Goal: Task Accomplishment & Management: Use online tool/utility

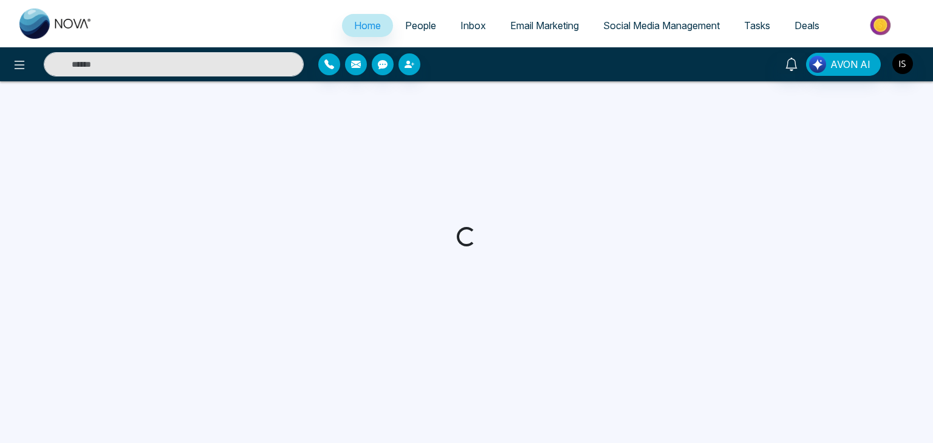
select select "*"
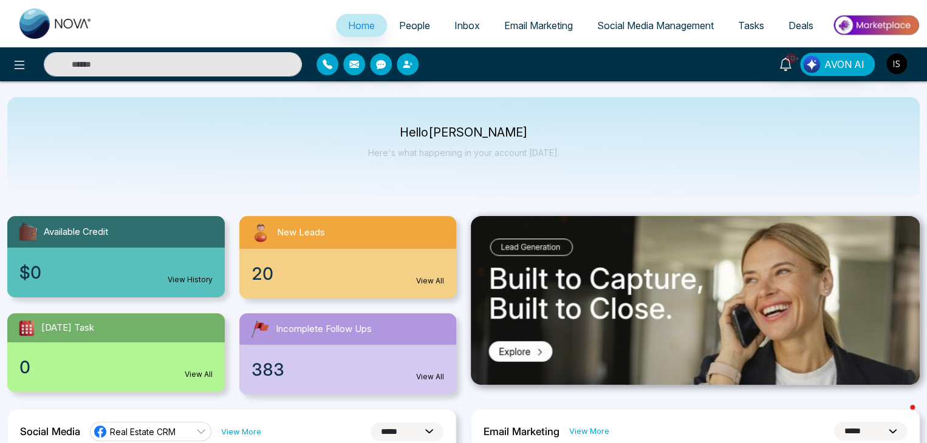
click at [412, 22] on span "People" at bounding box center [414, 25] width 31 height 12
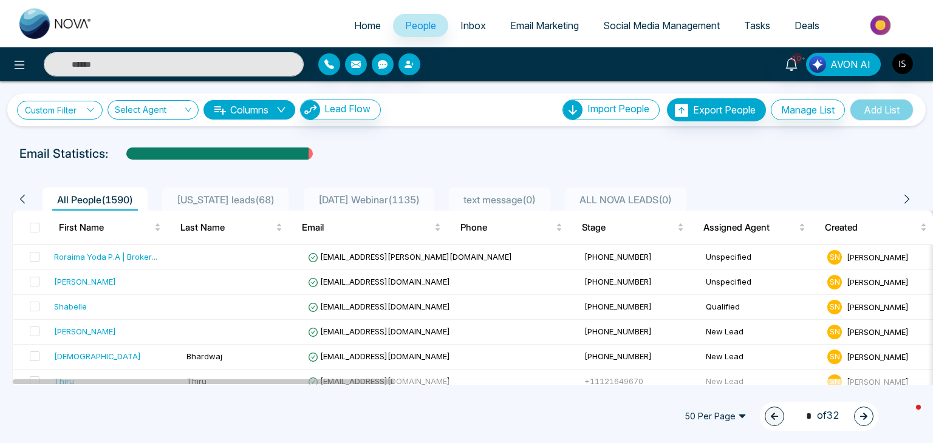
click at [50, 107] on link "Custom Filter" at bounding box center [60, 110] width 86 height 19
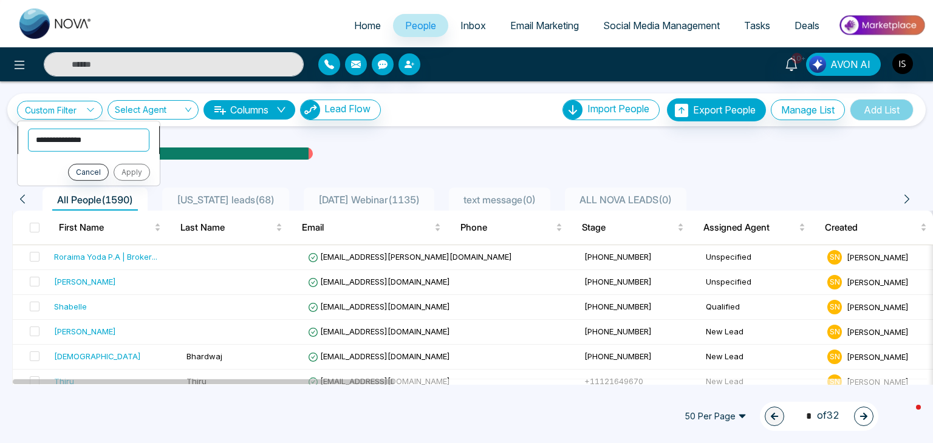
click at [68, 140] on select "**********" at bounding box center [88, 139] width 121 height 23
select select "****"
click at [28, 128] on select "**********" at bounding box center [88, 139] width 121 height 23
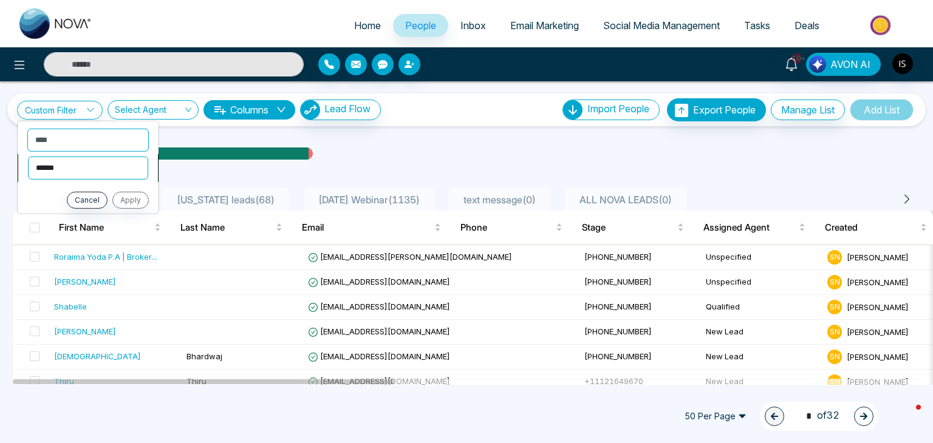
click at [73, 177] on select "**********" at bounding box center [88, 167] width 120 height 23
select select "*******"
click at [28, 156] on select "**********" at bounding box center [88, 167] width 120 height 23
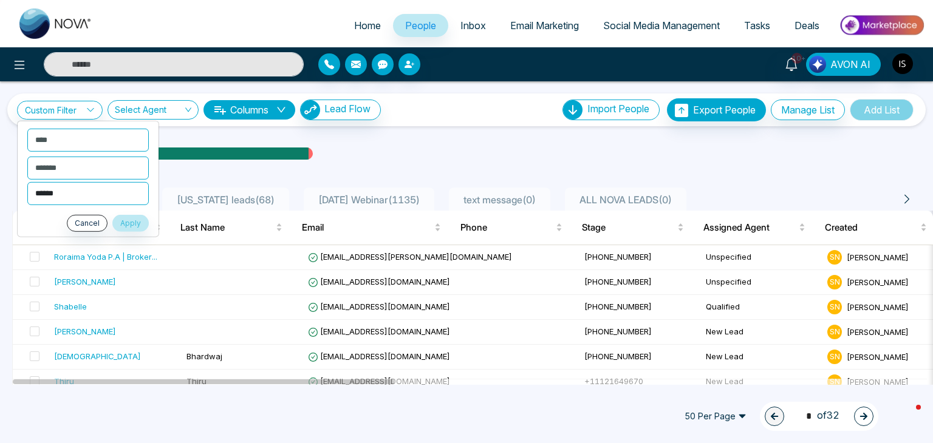
drag, startPoint x: 73, startPoint y: 178, endPoint x: 72, endPoint y: 190, distance: 12.2
click at [72, 190] on select "**********" at bounding box center [87, 193] width 121 height 23
select select "*********"
click at [27, 182] on select "**********" at bounding box center [87, 193] width 121 height 23
click at [120, 226] on button "Apply" at bounding box center [130, 222] width 36 height 17
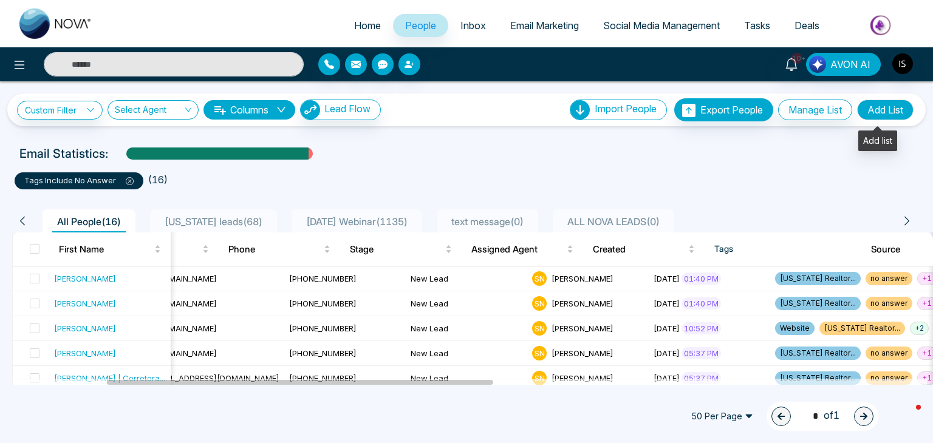
click at [874, 110] on button "Add List" at bounding box center [885, 110] width 56 height 21
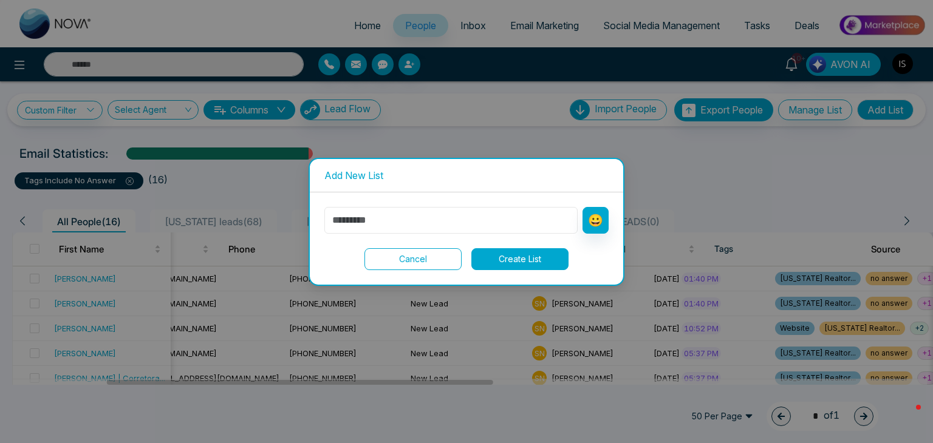
click at [457, 222] on input "text" at bounding box center [450, 220] width 253 height 27
type input "**********"
click at [522, 257] on button "Create List" at bounding box center [519, 259] width 97 height 22
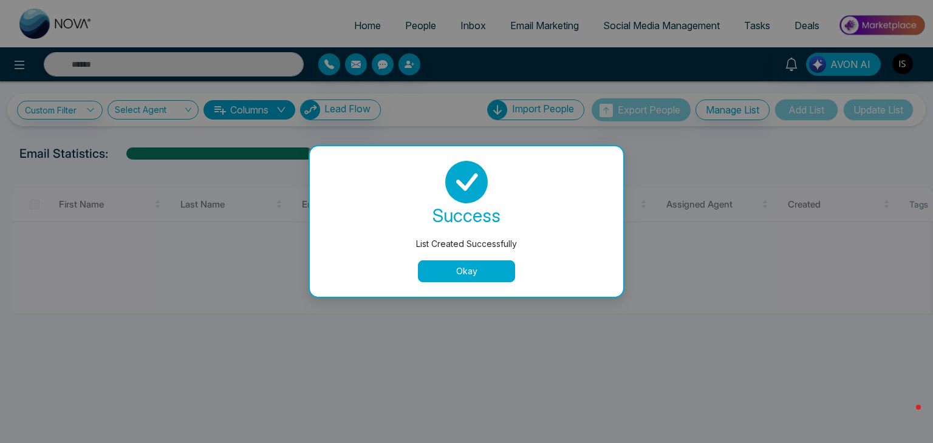
click at [486, 263] on button "Okay" at bounding box center [466, 271] width 97 height 22
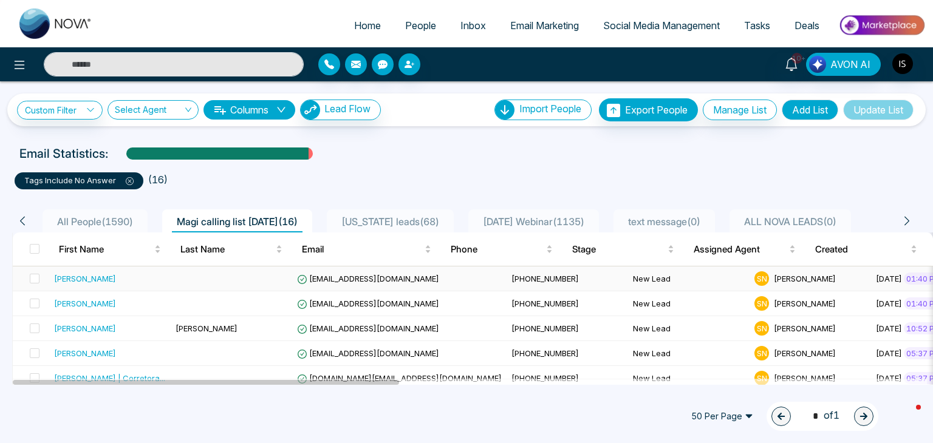
click at [286, 280] on td at bounding box center [231, 279] width 121 height 25
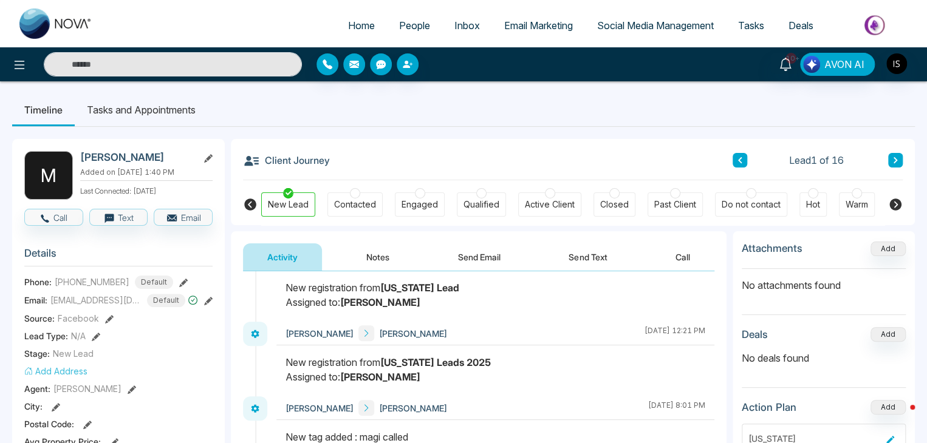
scroll to position [34, 0]
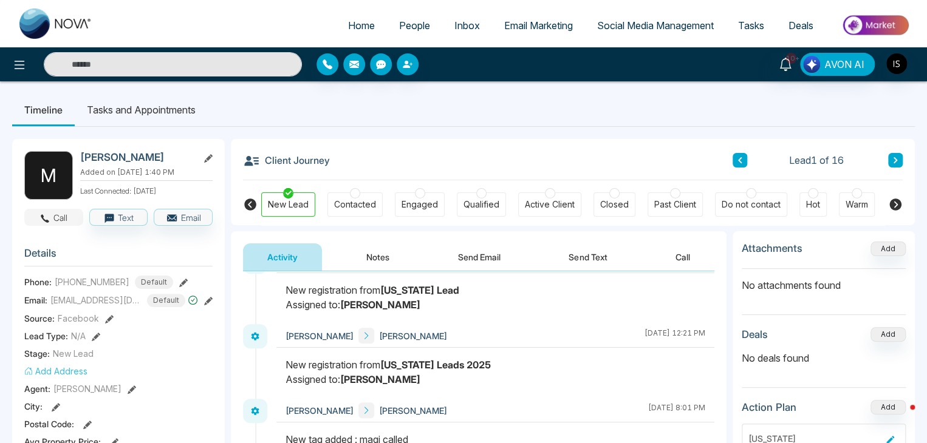
drag, startPoint x: 328, startPoint y: 379, endPoint x: 58, endPoint y: 216, distance: 315.7
click at [58, 216] on button "Call" at bounding box center [53, 217] width 59 height 17
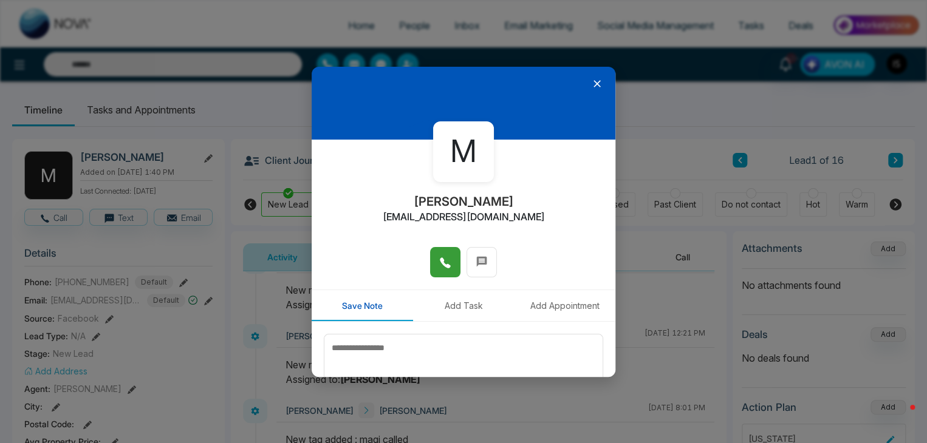
click at [452, 269] on button at bounding box center [445, 262] width 30 height 30
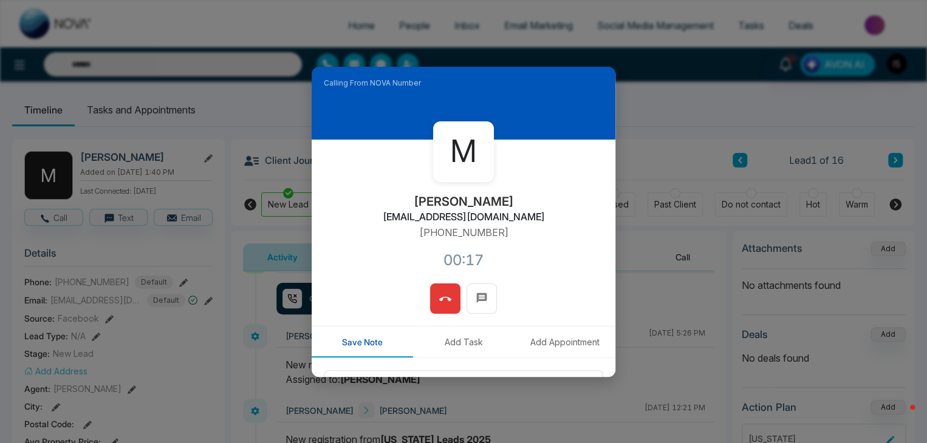
click at [444, 301] on icon at bounding box center [445, 299] width 12 height 12
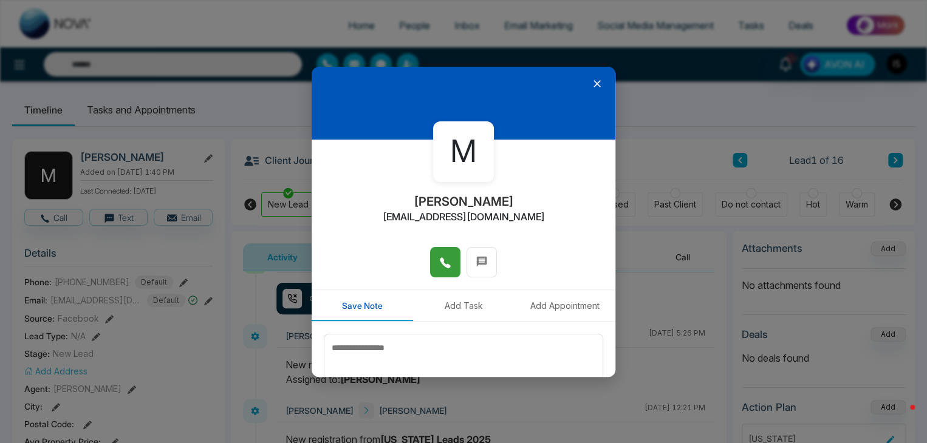
click at [593, 84] on icon at bounding box center [596, 83] width 7 height 7
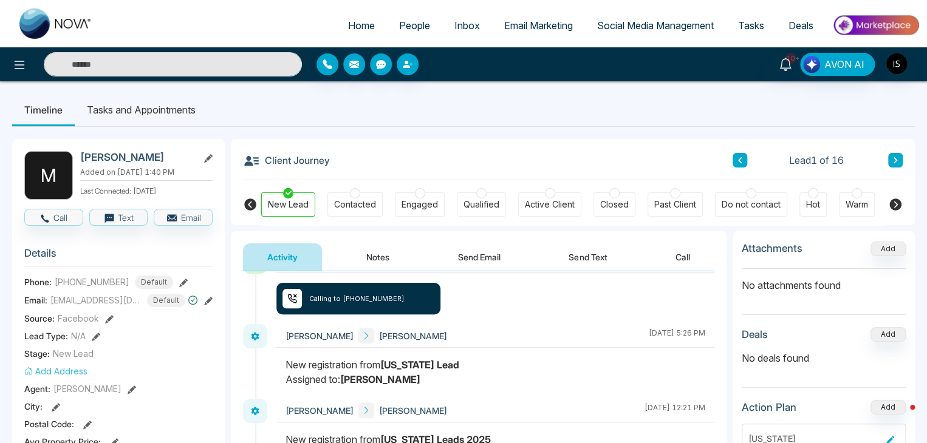
click at [898, 162] on button at bounding box center [895, 160] width 15 height 15
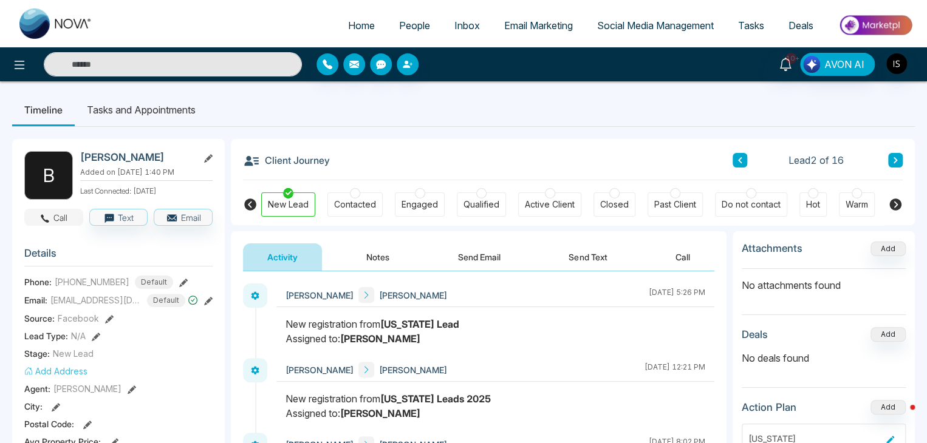
click at [69, 218] on button "Call" at bounding box center [53, 217] width 59 height 17
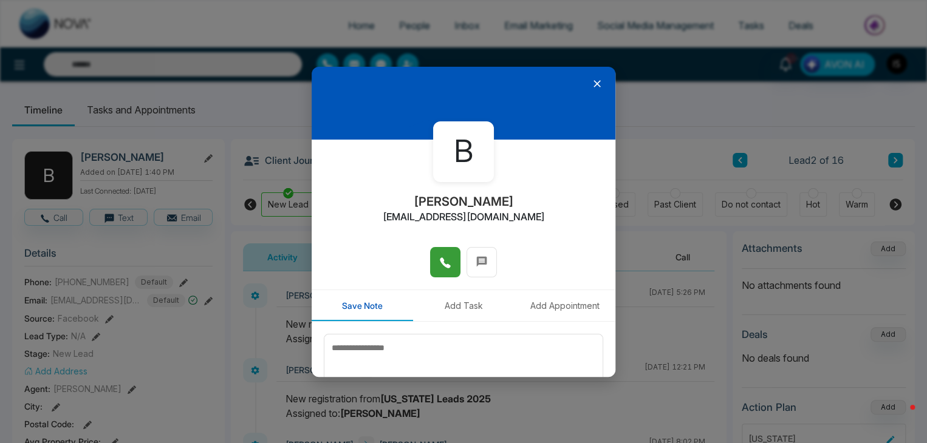
click at [441, 275] on button at bounding box center [445, 262] width 30 height 30
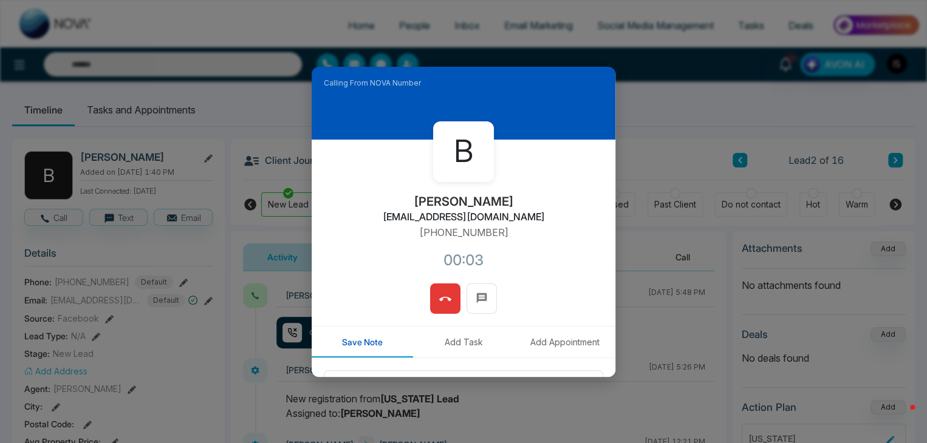
click at [442, 292] on span at bounding box center [445, 299] width 12 height 18
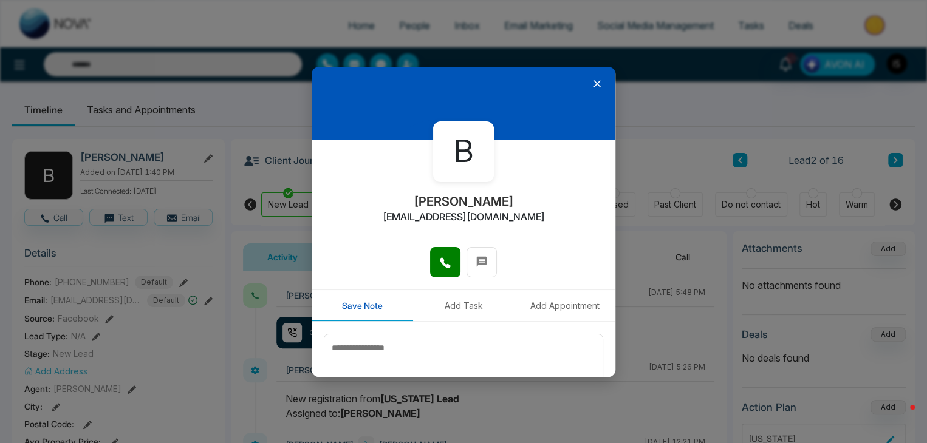
click at [593, 83] on icon at bounding box center [597, 84] width 12 height 12
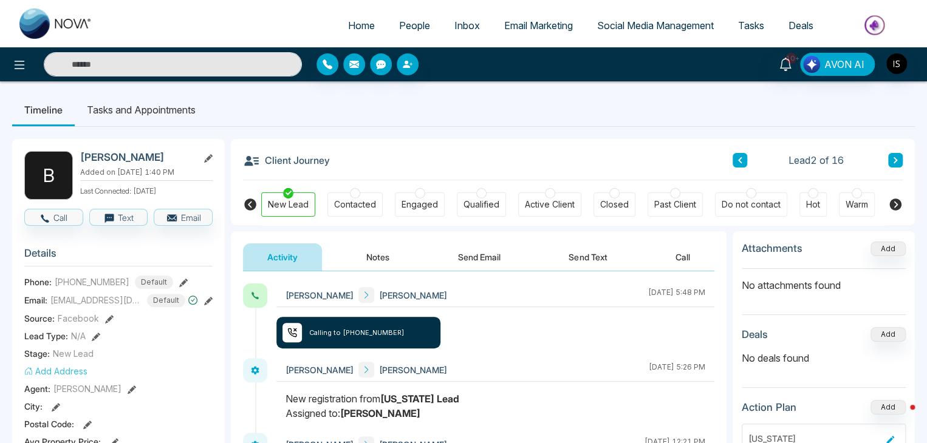
click at [896, 160] on icon at bounding box center [895, 160] width 6 height 7
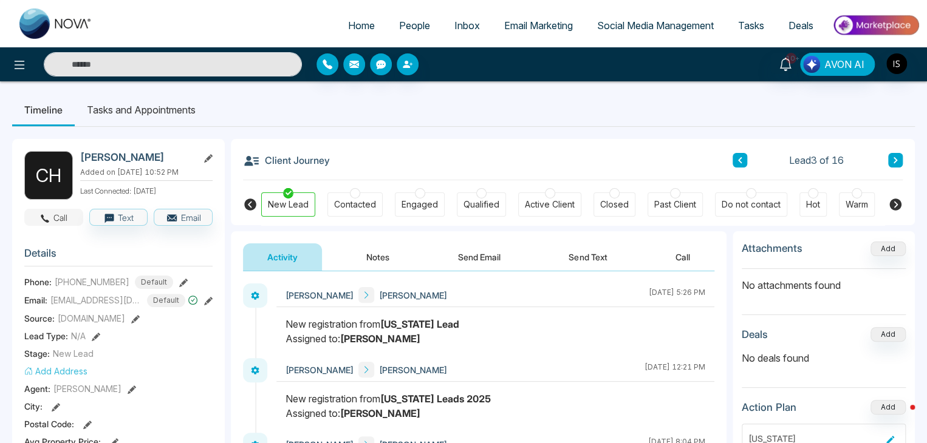
click at [60, 219] on button "Call" at bounding box center [53, 217] width 59 height 17
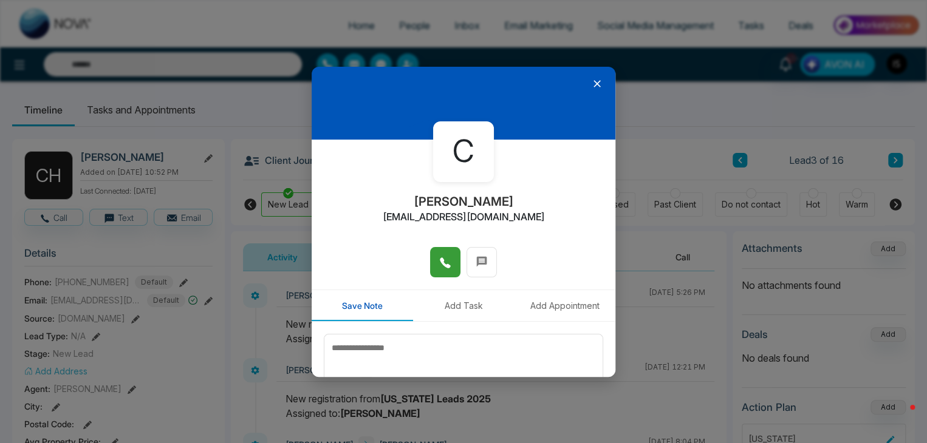
click at [432, 255] on button at bounding box center [445, 262] width 30 height 30
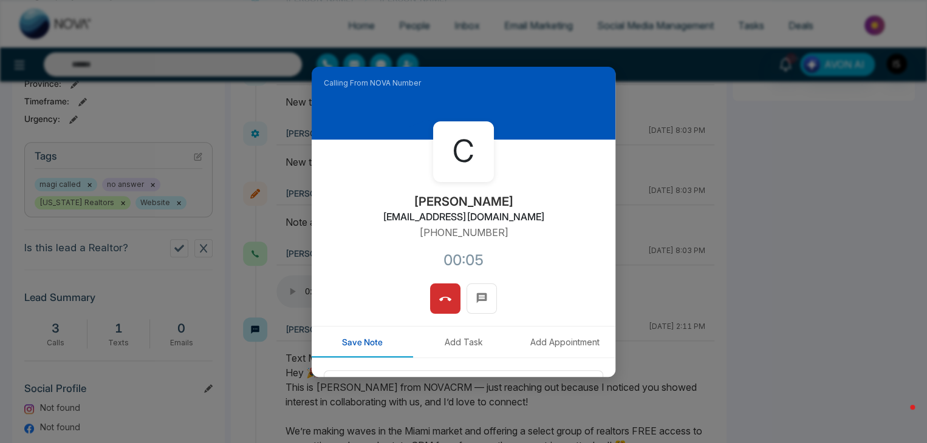
scroll to position [447, 0]
click at [437, 308] on button at bounding box center [445, 299] width 30 height 30
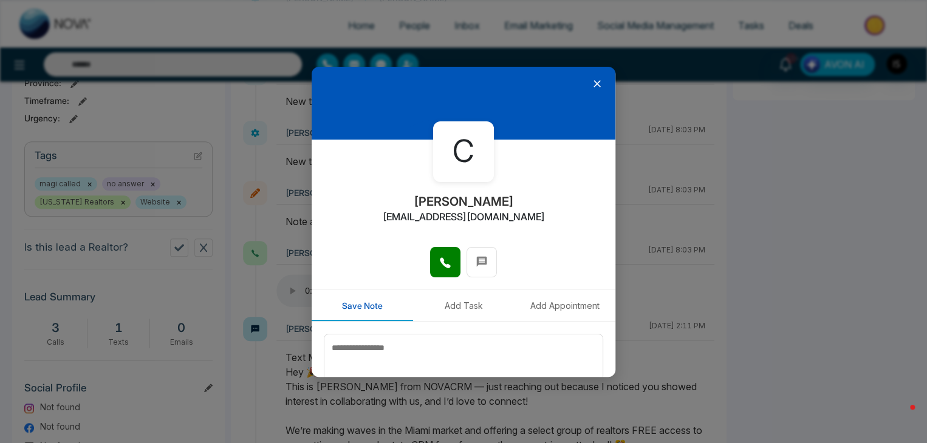
click at [591, 78] on icon at bounding box center [597, 84] width 12 height 12
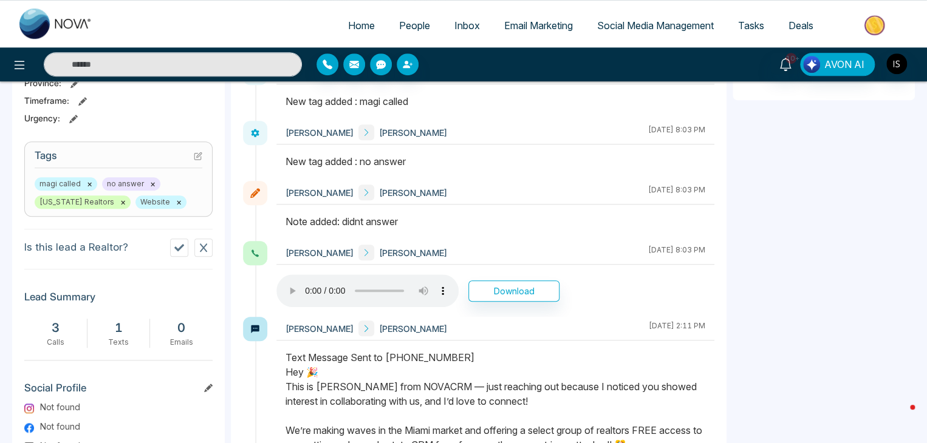
scroll to position [0, 0]
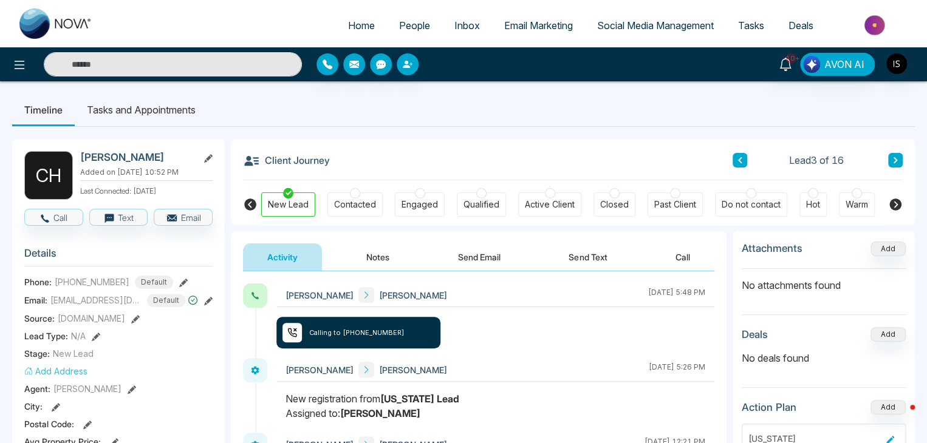
click at [897, 162] on icon at bounding box center [895, 160] width 6 height 7
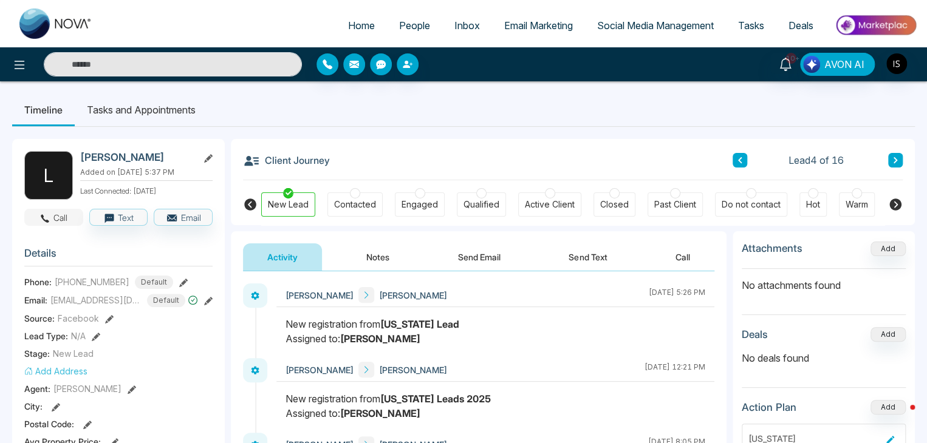
click at [58, 219] on button "Call" at bounding box center [53, 217] width 59 height 17
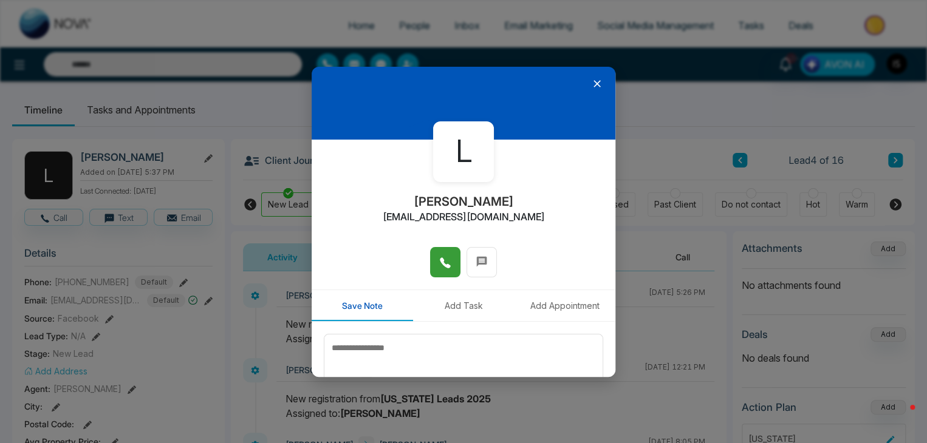
click at [442, 256] on span at bounding box center [445, 262] width 12 height 18
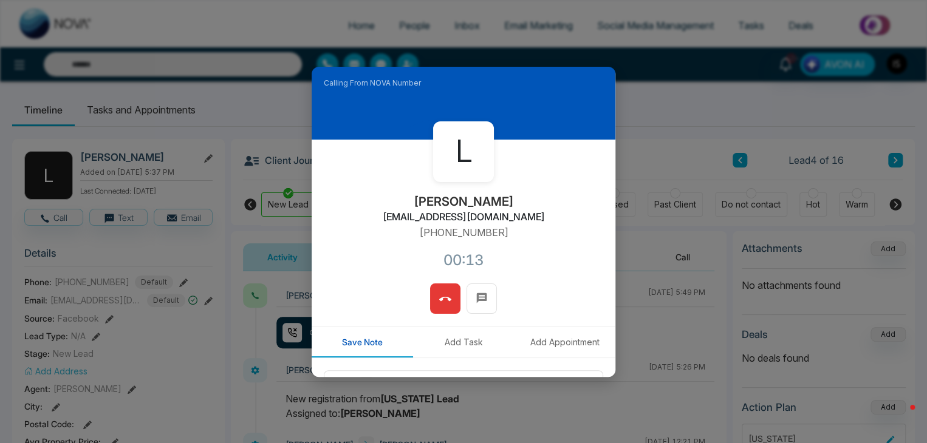
click at [448, 290] on button at bounding box center [445, 299] width 30 height 30
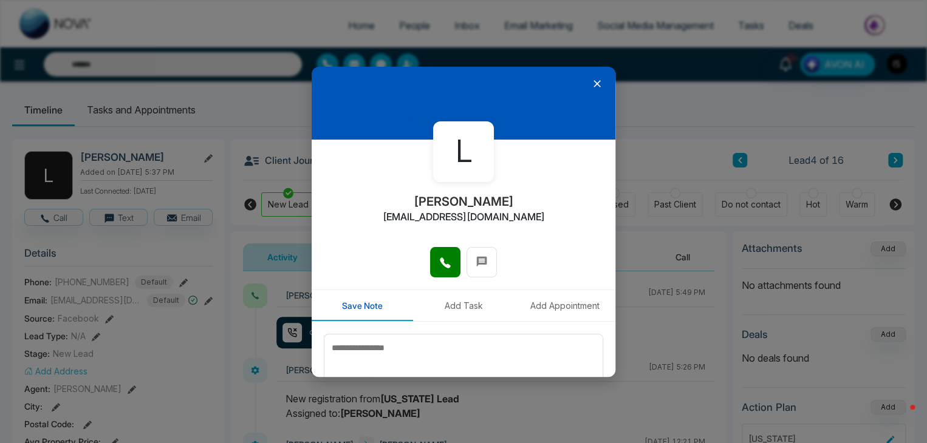
click at [593, 86] on icon at bounding box center [596, 83] width 7 height 7
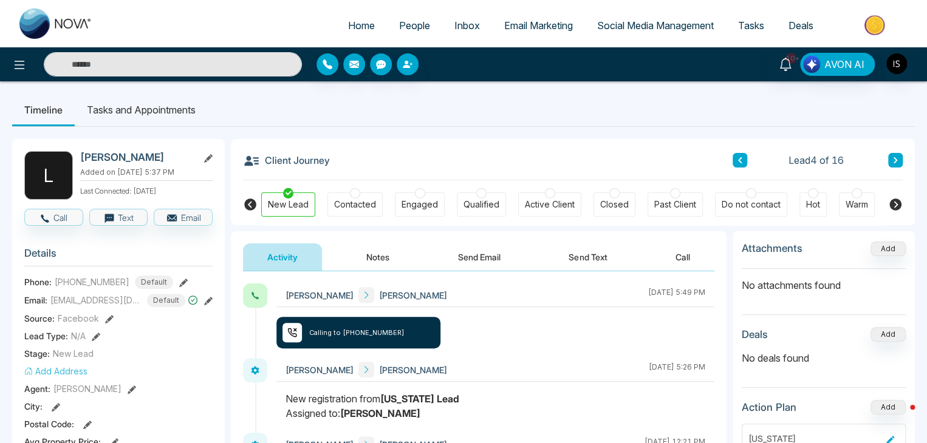
click at [896, 163] on icon at bounding box center [895, 160] width 6 height 7
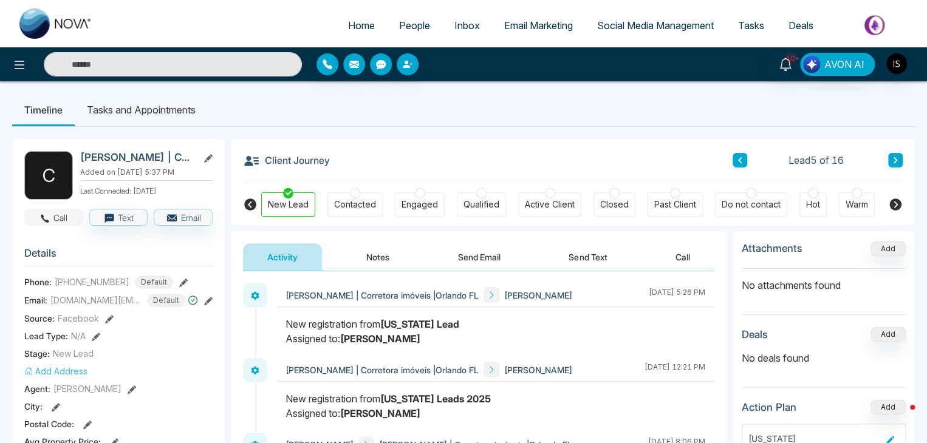
click at [63, 217] on button "Call" at bounding box center [53, 217] width 59 height 17
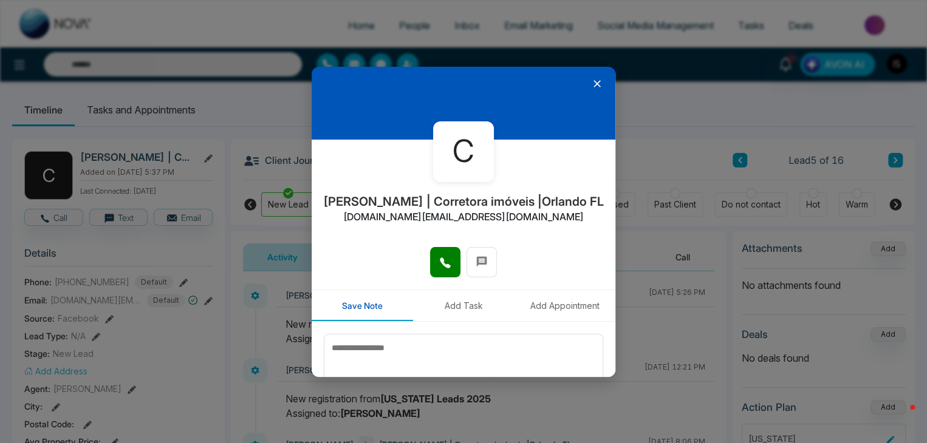
click at [593, 85] on icon at bounding box center [596, 83] width 7 height 7
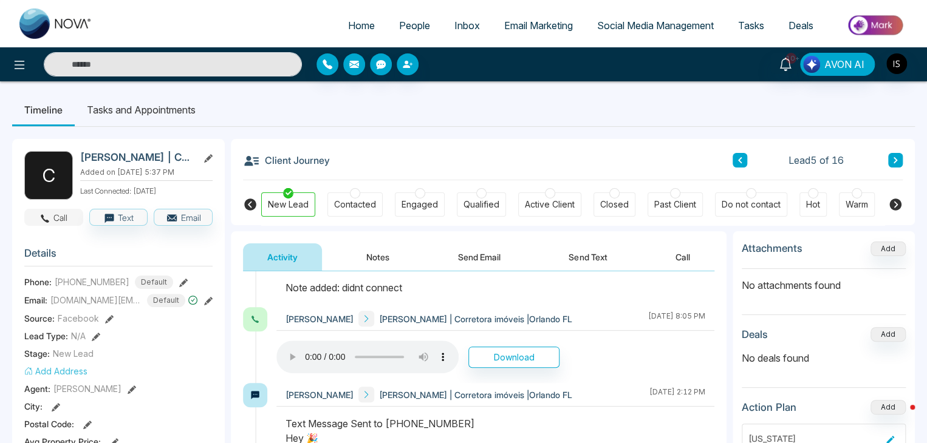
click at [63, 222] on button "Call" at bounding box center [53, 217] width 59 height 17
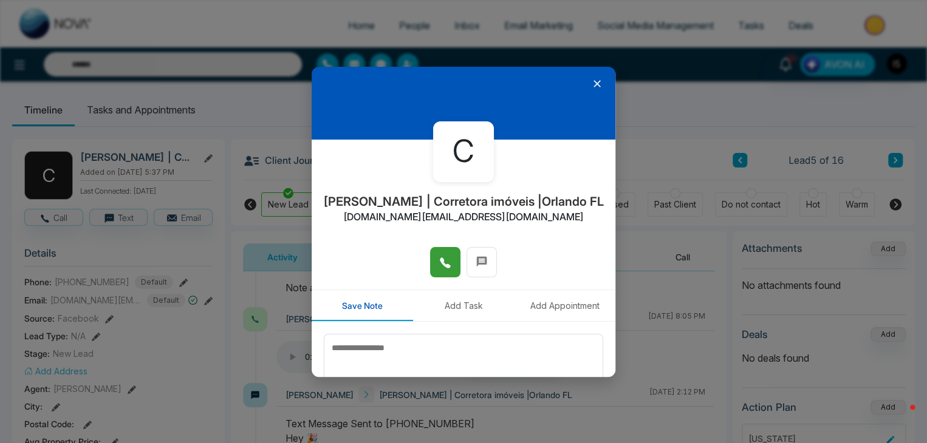
click at [432, 265] on button at bounding box center [445, 262] width 30 height 30
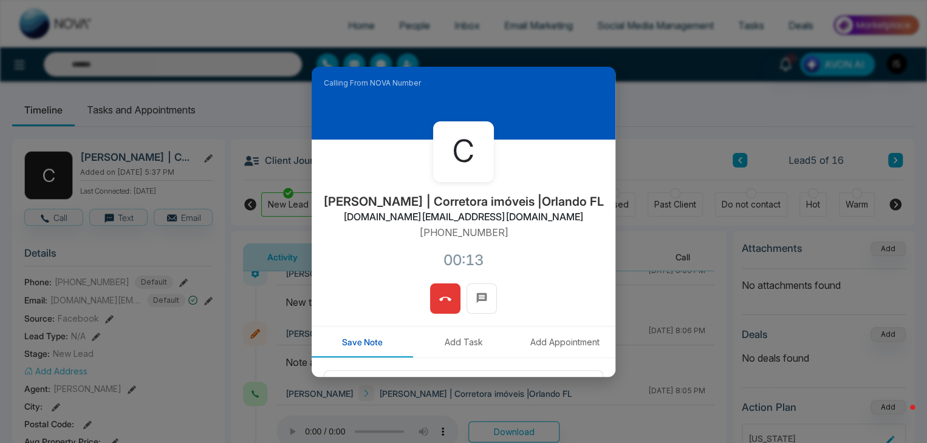
click at [446, 302] on icon at bounding box center [445, 299] width 12 height 12
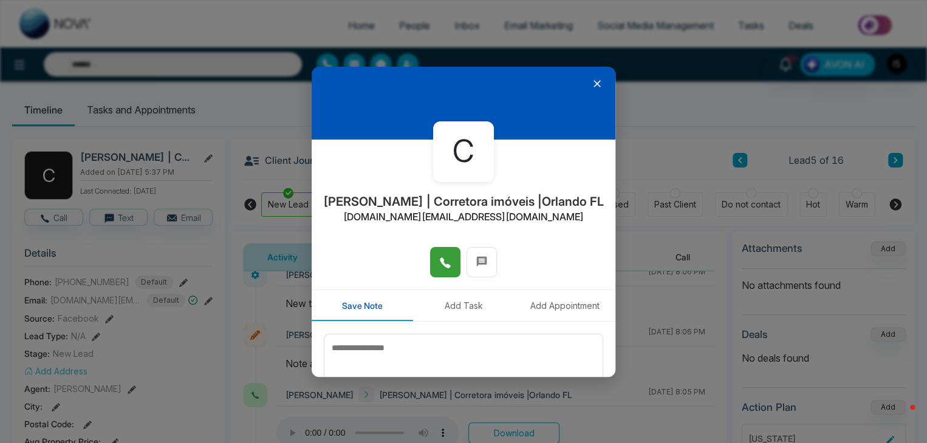
click at [593, 81] on icon at bounding box center [596, 83] width 7 height 7
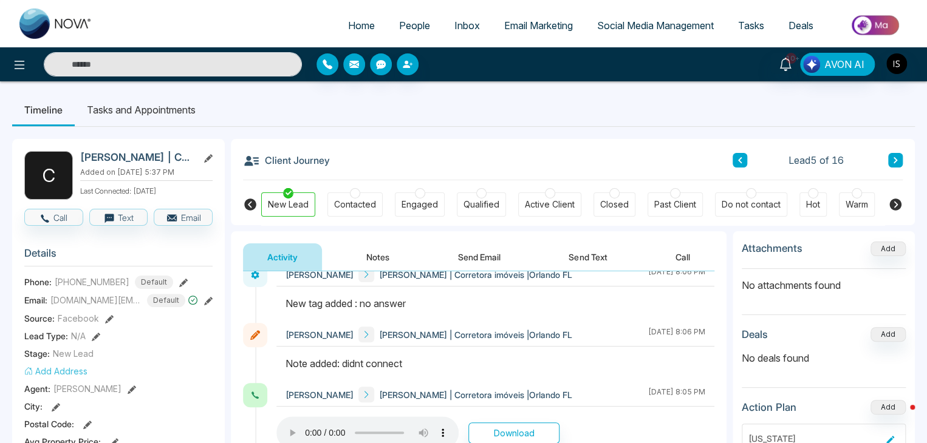
click at [892, 159] on icon at bounding box center [895, 160] width 6 height 7
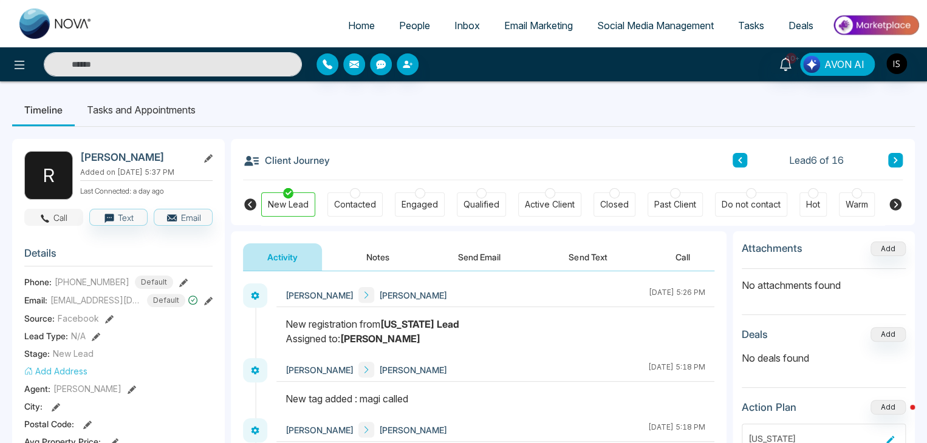
click at [70, 219] on button "Call" at bounding box center [53, 217] width 59 height 17
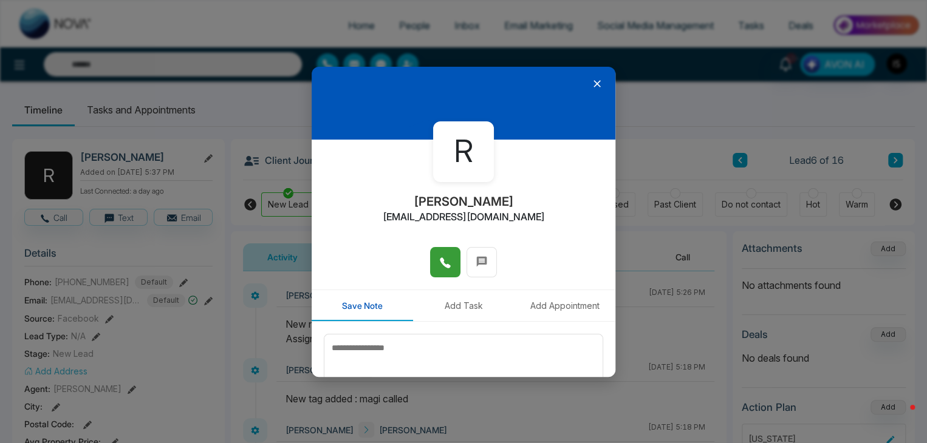
click at [435, 268] on button at bounding box center [445, 262] width 30 height 30
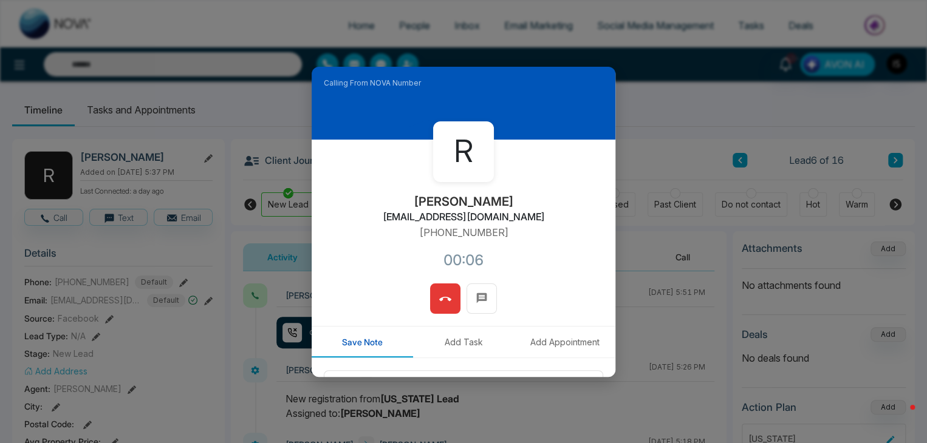
click at [435, 301] on button at bounding box center [445, 299] width 30 height 30
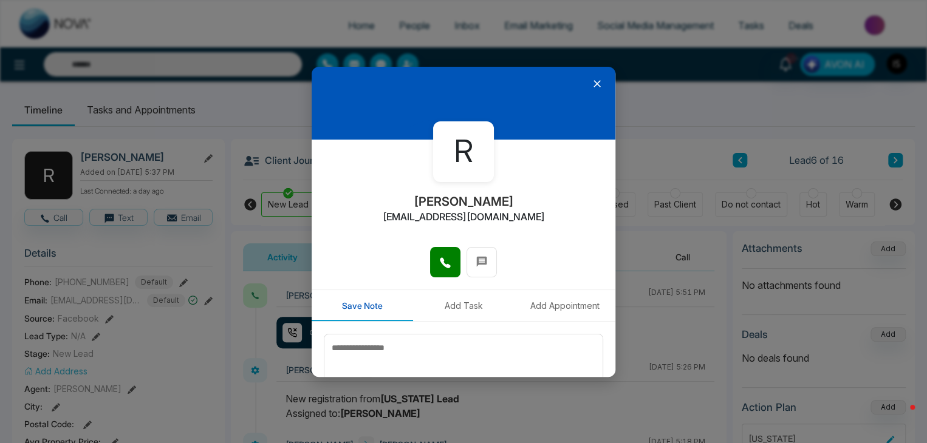
click at [593, 83] on icon at bounding box center [597, 84] width 12 height 12
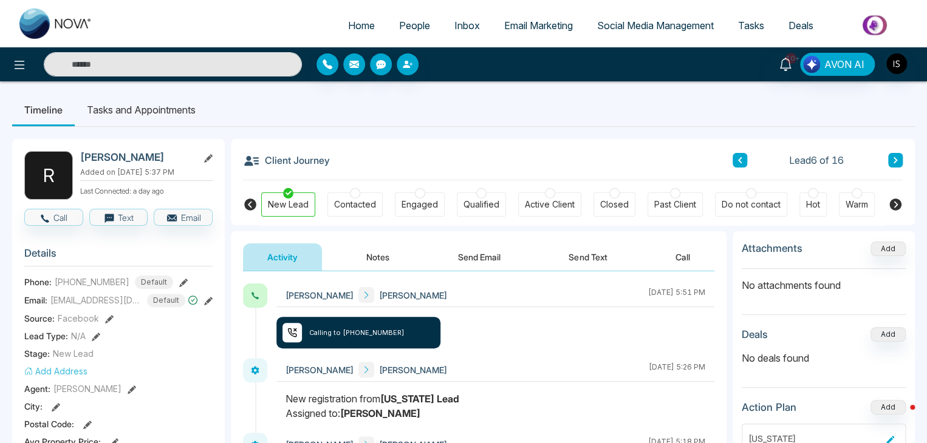
click at [899, 158] on button at bounding box center [895, 160] width 15 height 15
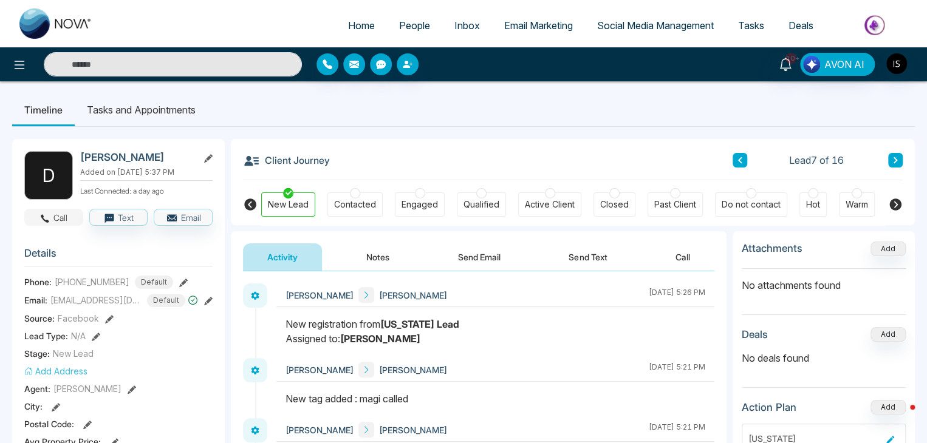
click at [53, 209] on button "Call" at bounding box center [53, 217] width 59 height 17
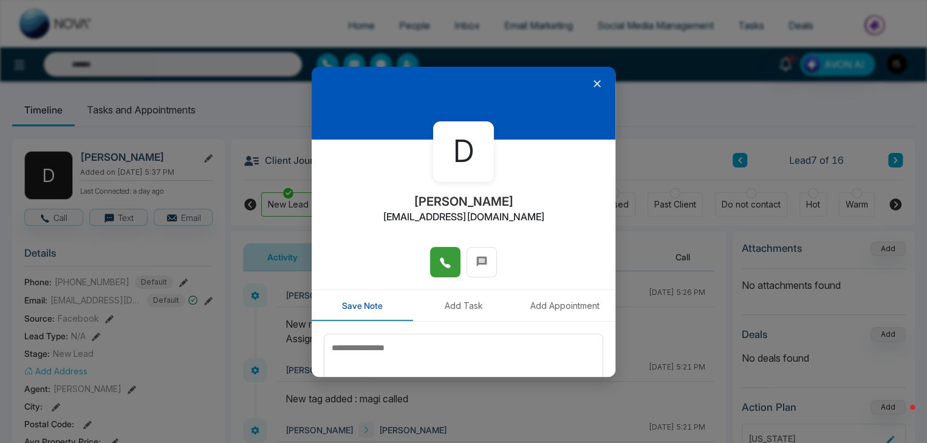
click at [448, 248] on button at bounding box center [445, 262] width 30 height 30
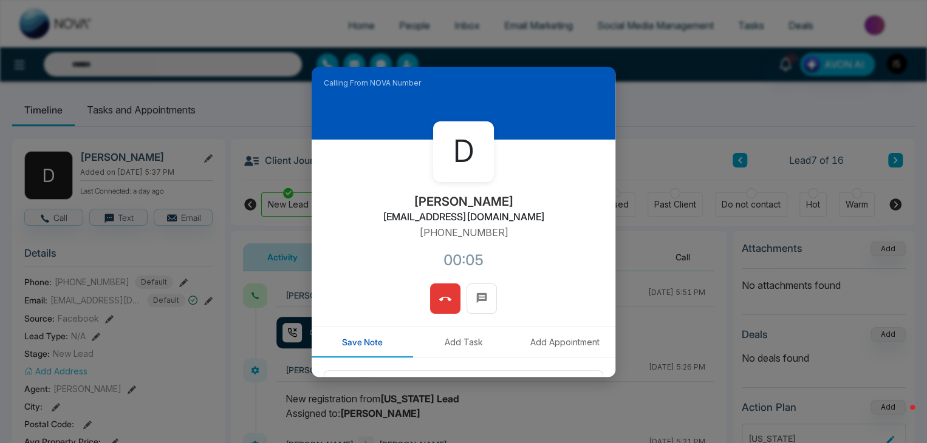
click at [446, 295] on icon at bounding box center [445, 299] width 12 height 12
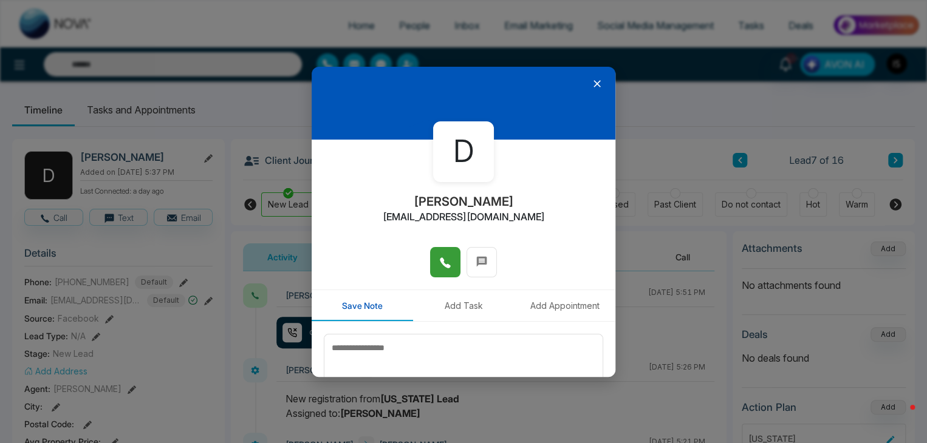
click at [591, 80] on icon at bounding box center [597, 84] width 12 height 12
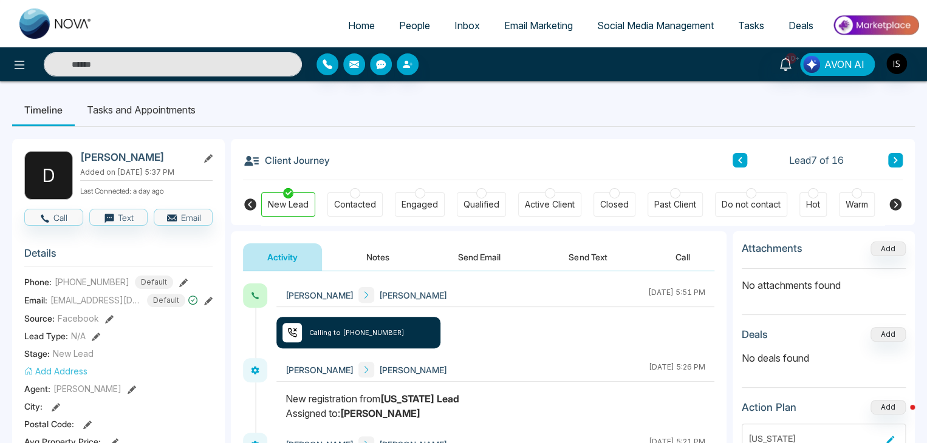
click at [891, 165] on button at bounding box center [895, 160] width 15 height 15
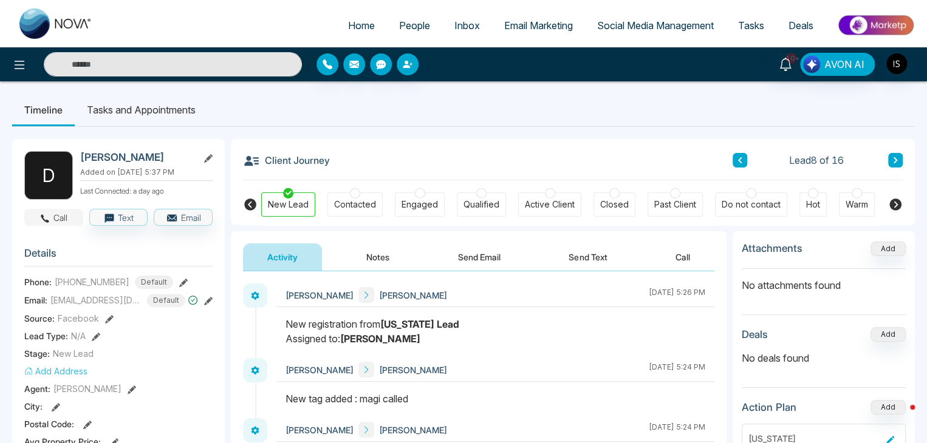
click at [51, 223] on button "Call" at bounding box center [53, 217] width 59 height 17
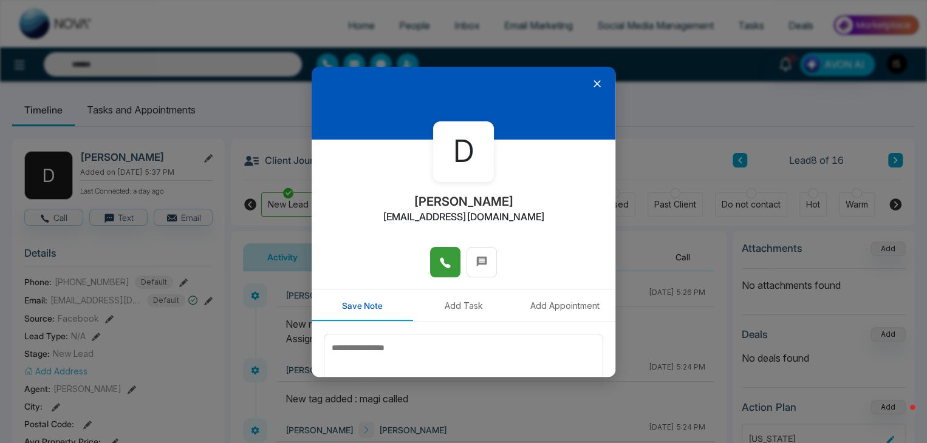
click at [443, 260] on icon at bounding box center [445, 263] width 12 height 12
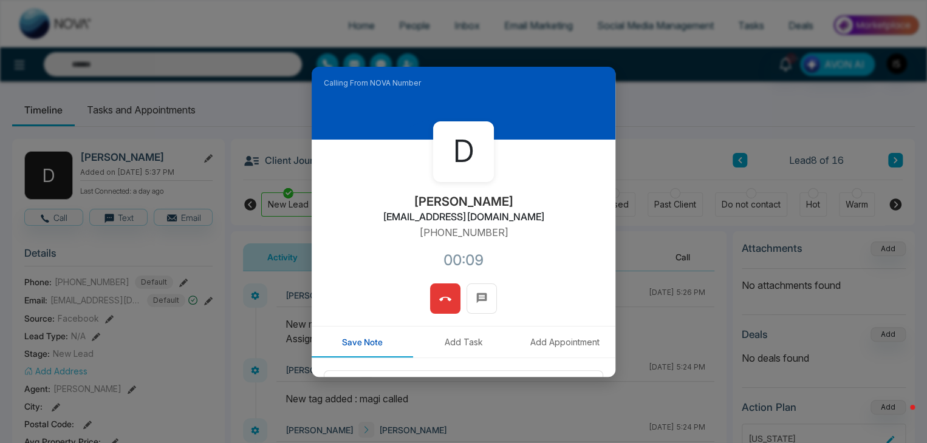
click at [451, 302] on button at bounding box center [445, 299] width 30 height 30
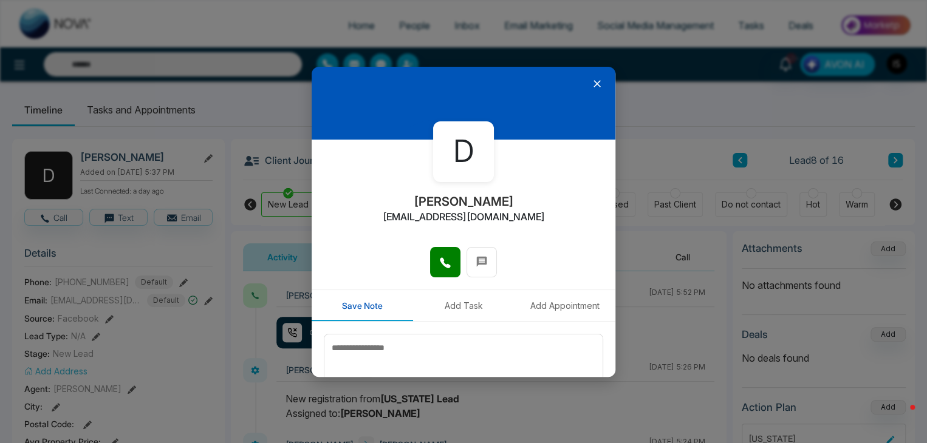
click at [591, 87] on icon at bounding box center [597, 84] width 12 height 12
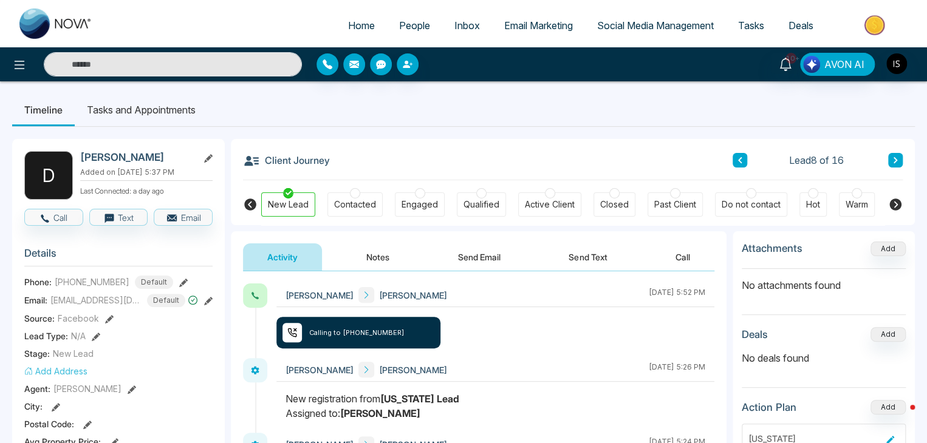
click at [899, 162] on button at bounding box center [895, 160] width 15 height 15
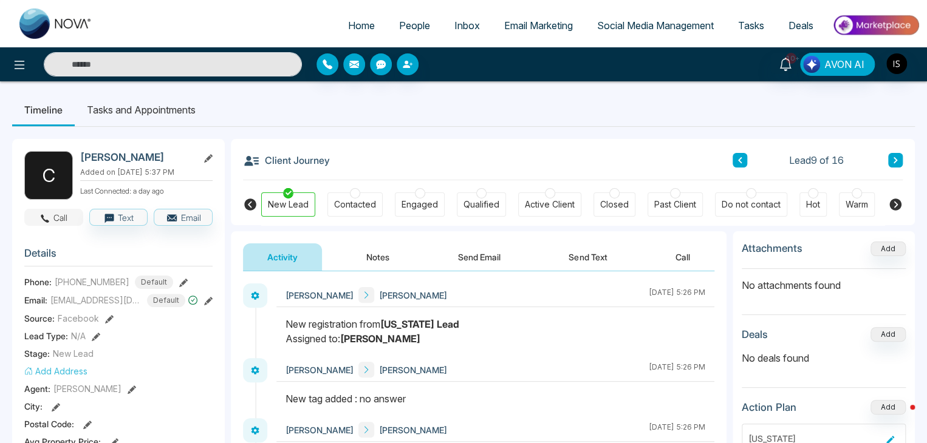
click at [51, 217] on button "Call" at bounding box center [53, 217] width 59 height 17
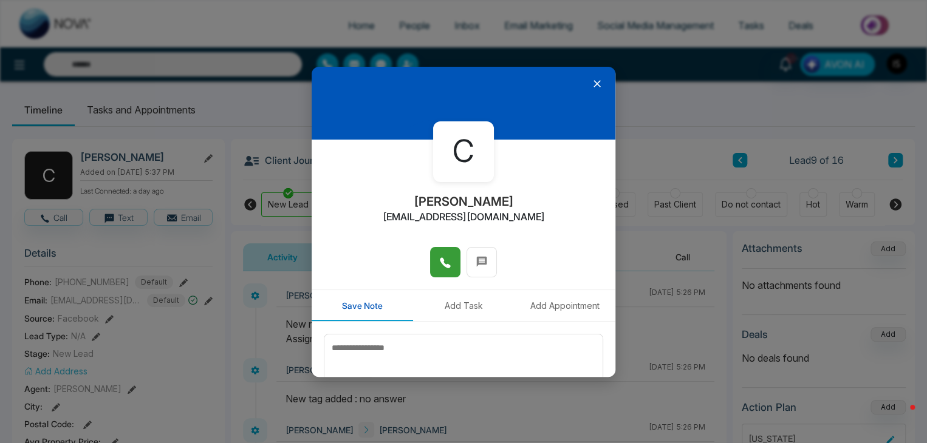
click at [438, 273] on button at bounding box center [445, 262] width 30 height 30
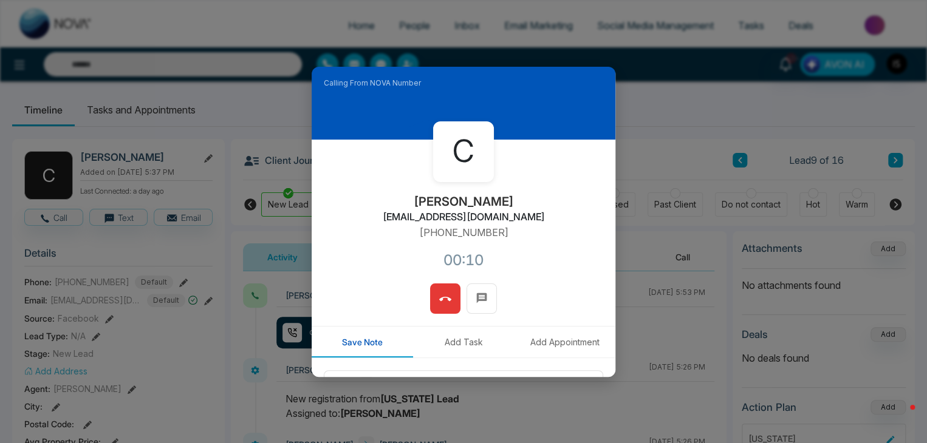
click at [444, 287] on button at bounding box center [445, 299] width 30 height 30
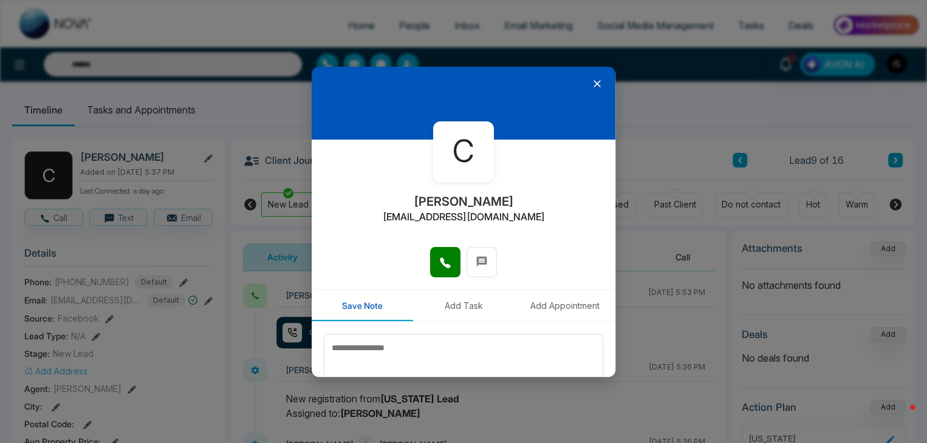
click at [593, 84] on icon at bounding box center [596, 83] width 7 height 7
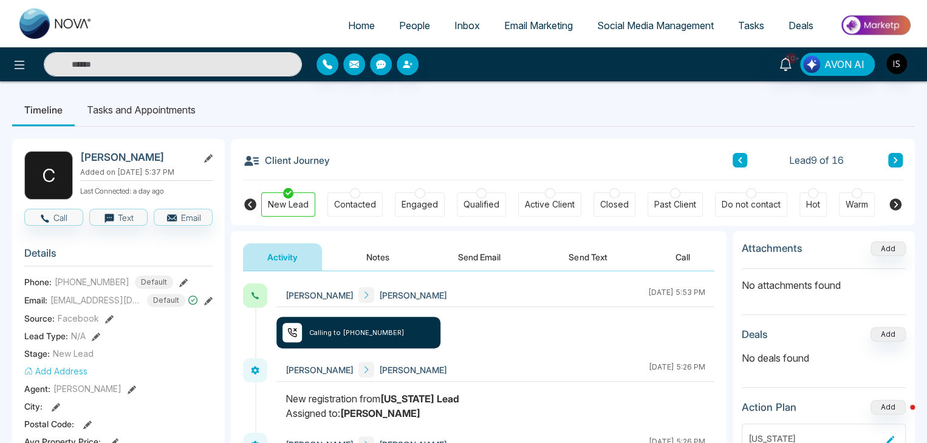
click at [893, 158] on icon at bounding box center [895, 160] width 6 height 7
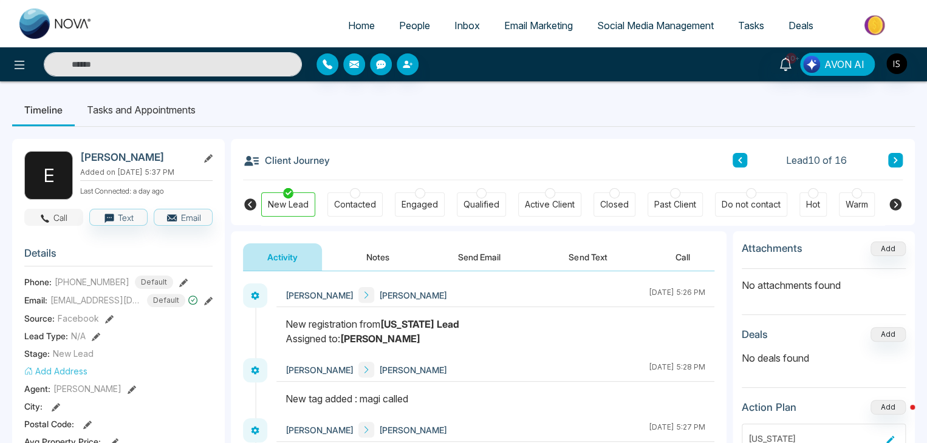
click at [56, 217] on button "Call" at bounding box center [53, 217] width 59 height 17
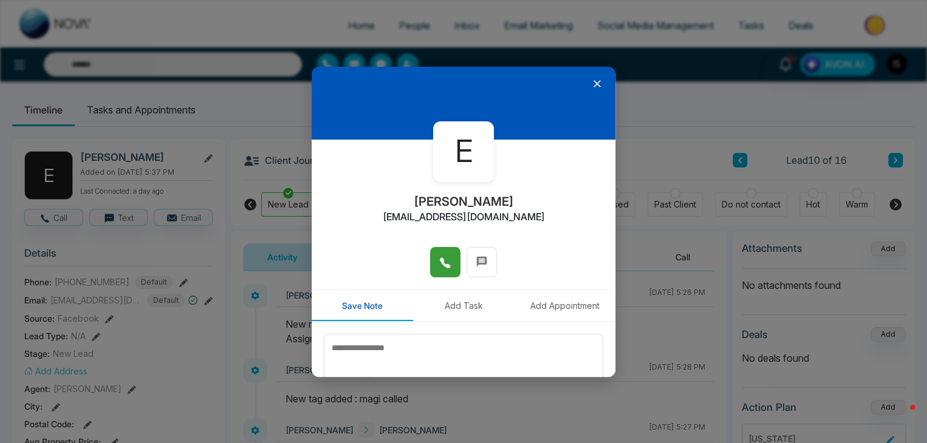
click at [446, 265] on icon at bounding box center [445, 263] width 10 height 10
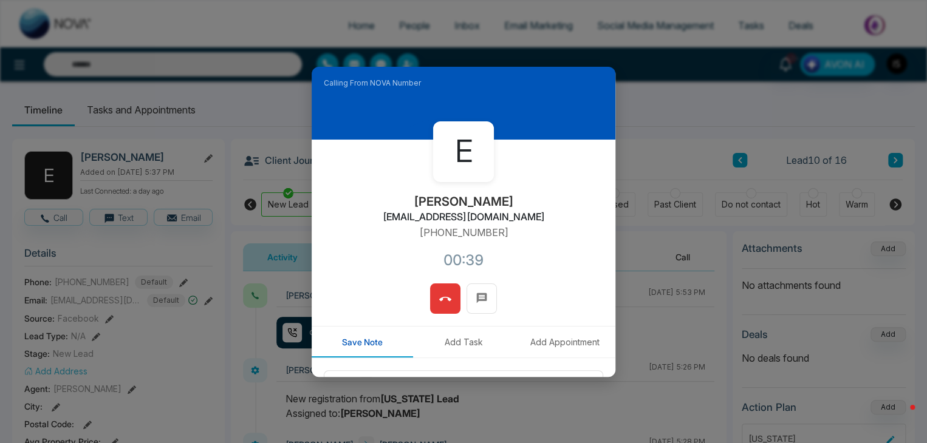
click at [446, 303] on icon at bounding box center [445, 299] width 12 height 12
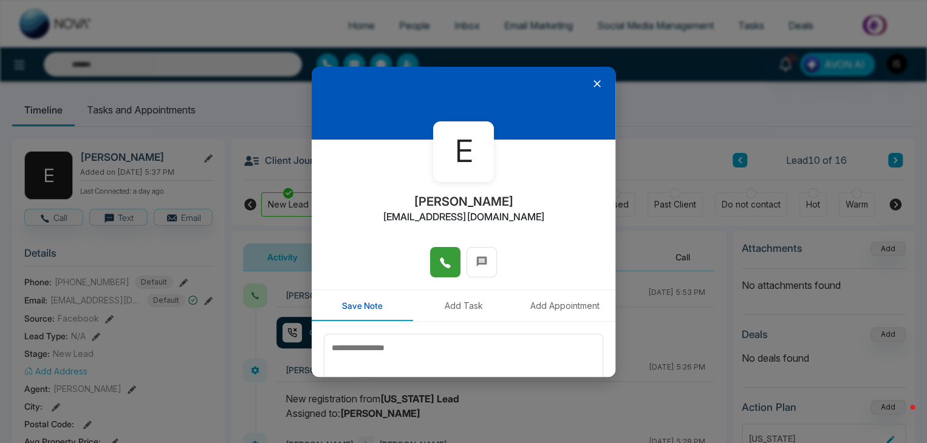
click at [593, 84] on icon at bounding box center [596, 83] width 7 height 7
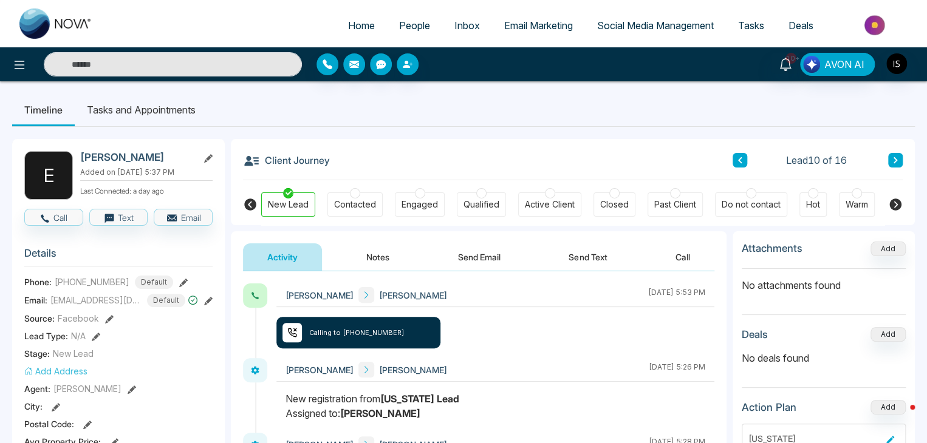
scroll to position [44, 0]
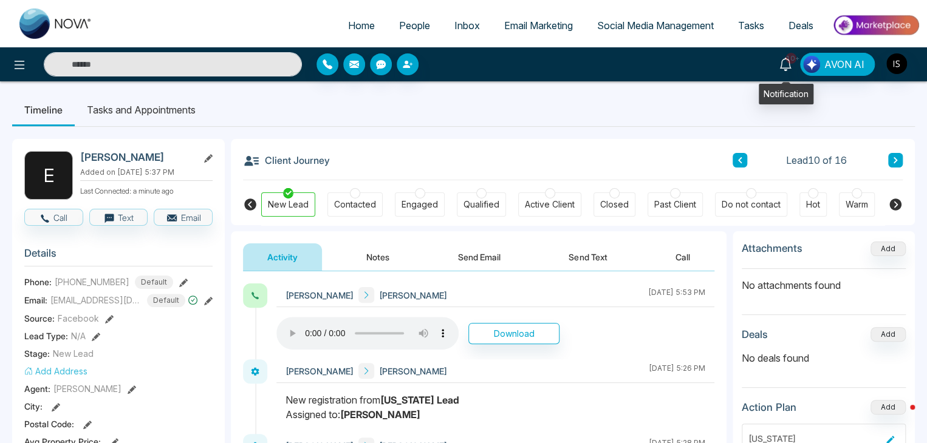
click at [790, 59] on span "10+" at bounding box center [790, 58] width 11 height 11
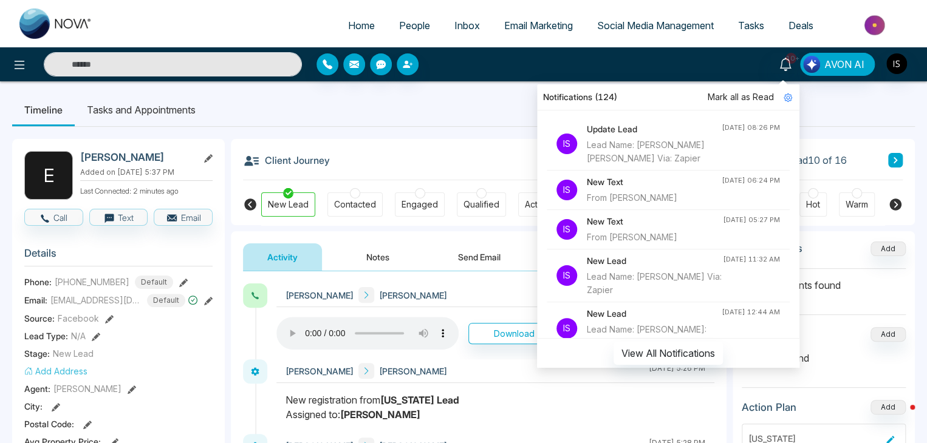
click at [699, 227] on li "Is New Text From Eva Borovinsky Aug 20, 2025, 05:27 PM" at bounding box center [667, 229] width 243 height 39
click at [636, 228] on div "New Text From Eva Borovinsky" at bounding box center [655, 229] width 136 height 29
click at [636, 237] on div "From Eva Borovinsky" at bounding box center [655, 237] width 136 height 13
click at [488, 150] on div "Client Journey Lead 10 of 16" at bounding box center [572, 159] width 659 height 41
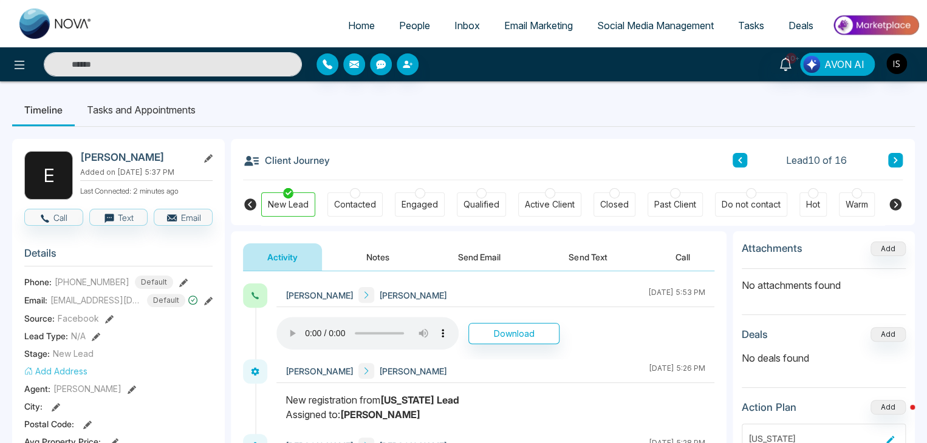
click at [899, 162] on button at bounding box center [895, 160] width 15 height 15
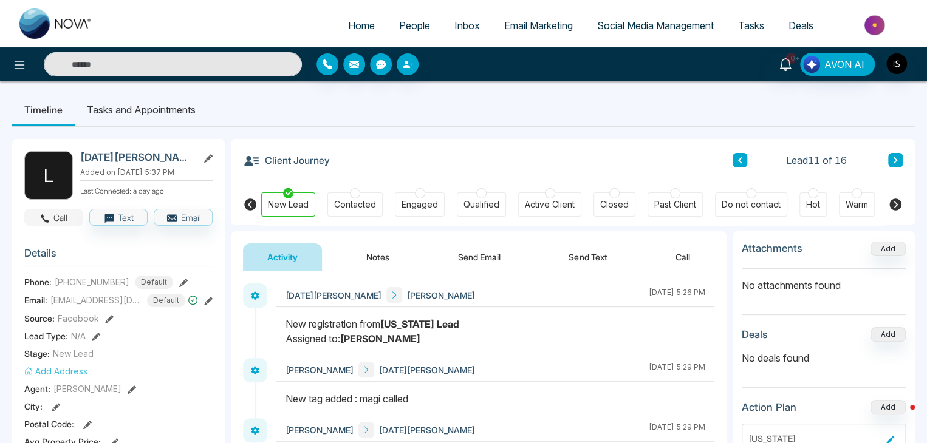
click at [66, 210] on button "Call" at bounding box center [53, 217] width 59 height 17
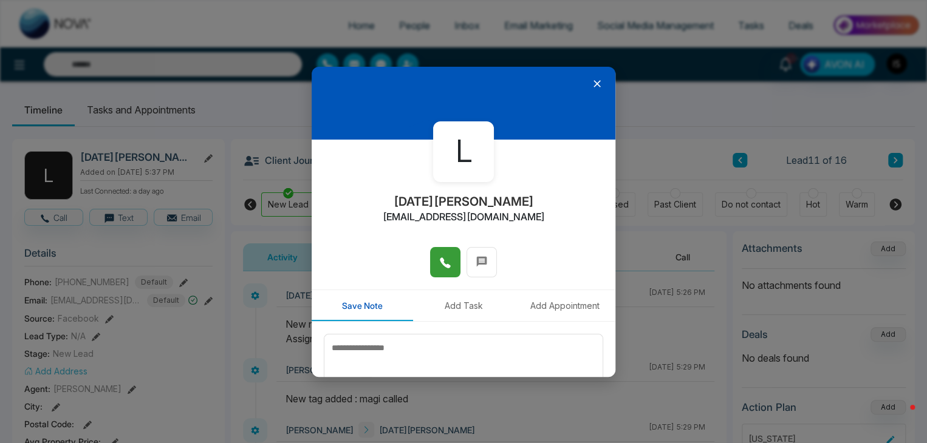
click at [439, 253] on span at bounding box center [445, 262] width 12 height 18
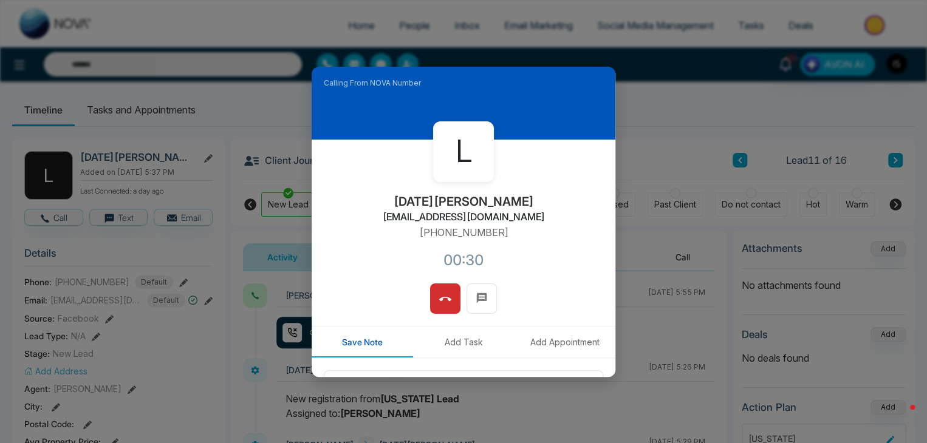
click at [444, 243] on div "L LUCIA VANEGAS lucianasource@gmail.com +13055604500 00:30" at bounding box center [463, 212] width 304 height 144
click at [452, 301] on button at bounding box center [445, 299] width 30 height 30
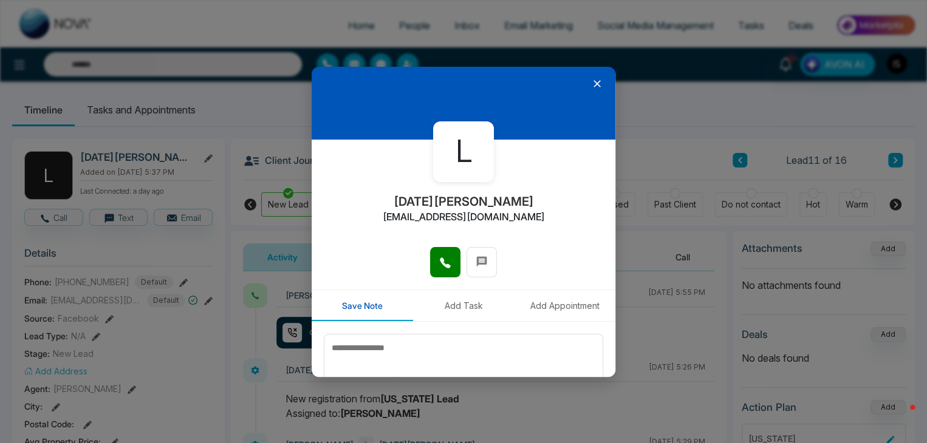
click at [591, 86] on icon at bounding box center [597, 84] width 12 height 12
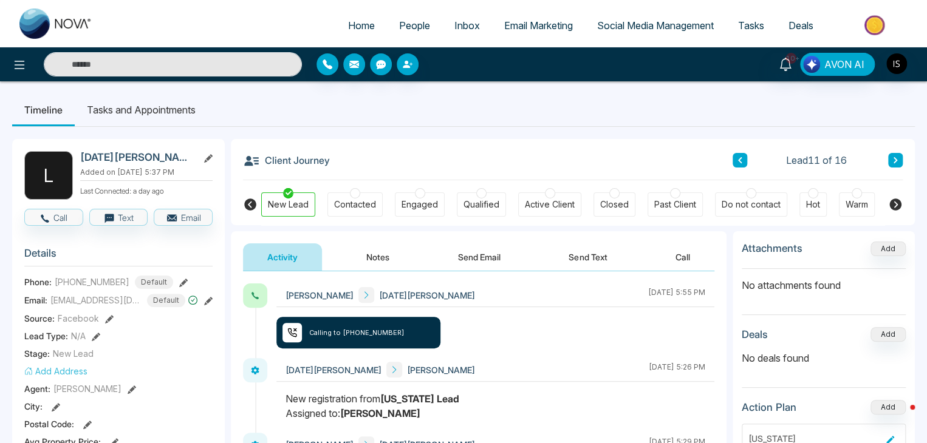
click at [894, 165] on button at bounding box center [895, 160] width 15 height 15
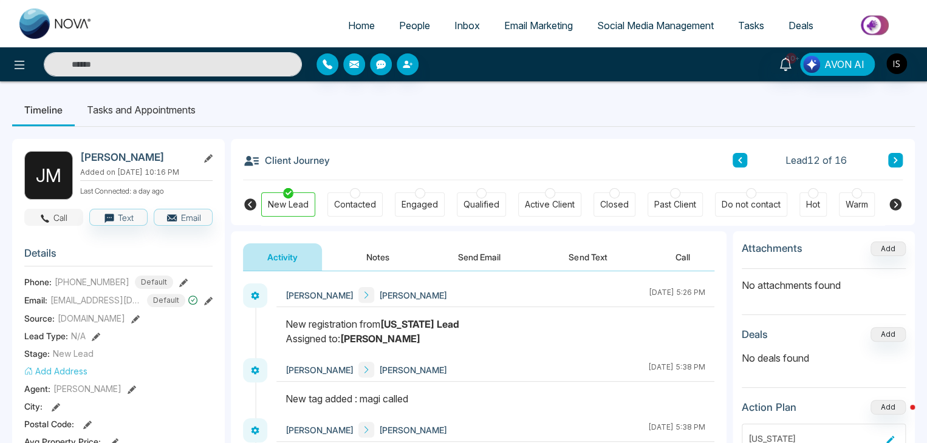
click at [70, 216] on button "Call" at bounding box center [53, 217] width 59 height 17
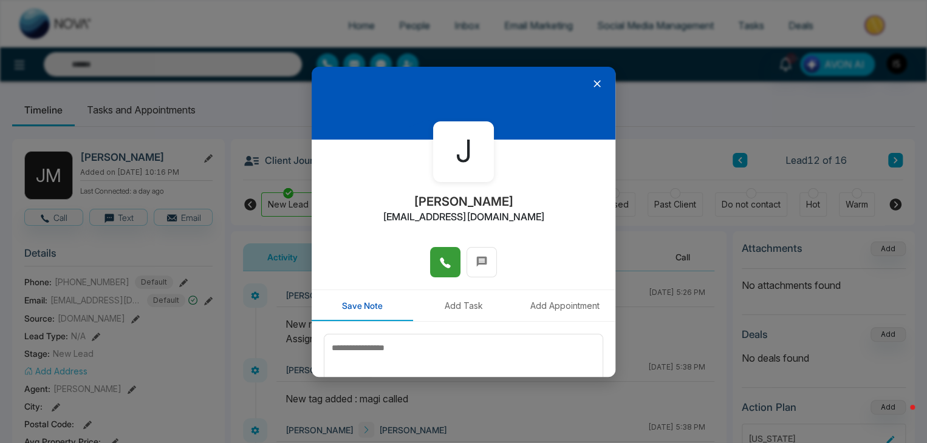
click at [444, 256] on span at bounding box center [445, 262] width 12 height 18
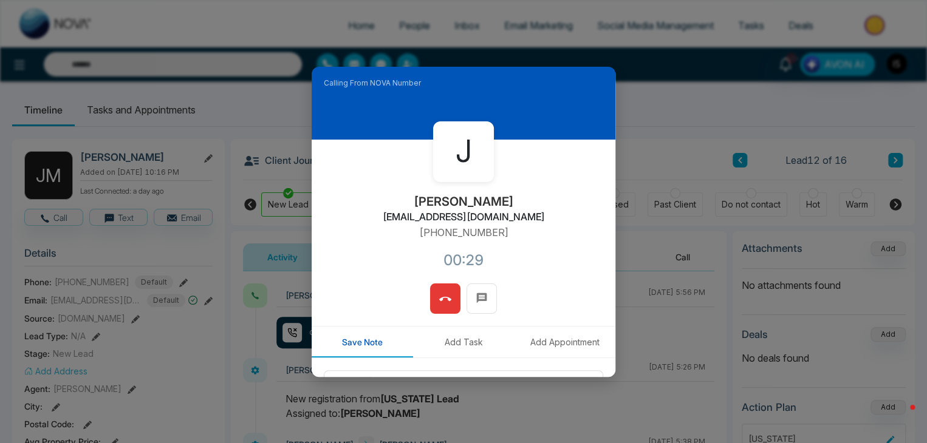
click at [440, 296] on icon at bounding box center [445, 299] width 12 height 12
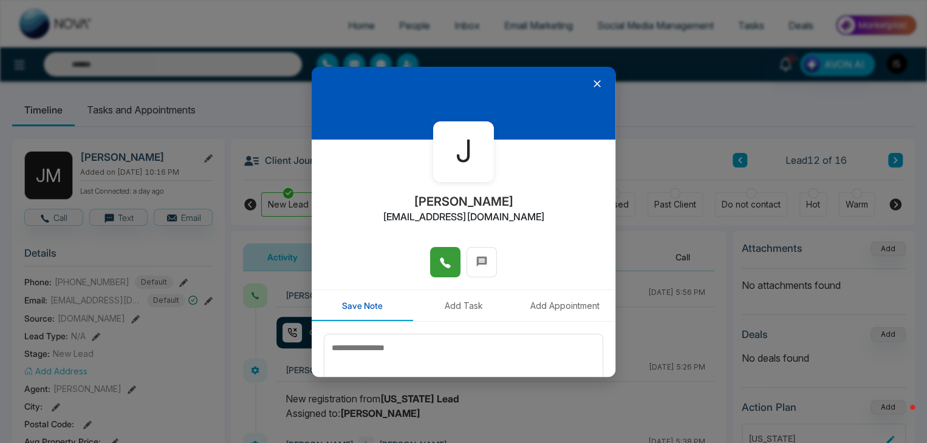
click at [591, 89] on icon at bounding box center [597, 84] width 12 height 12
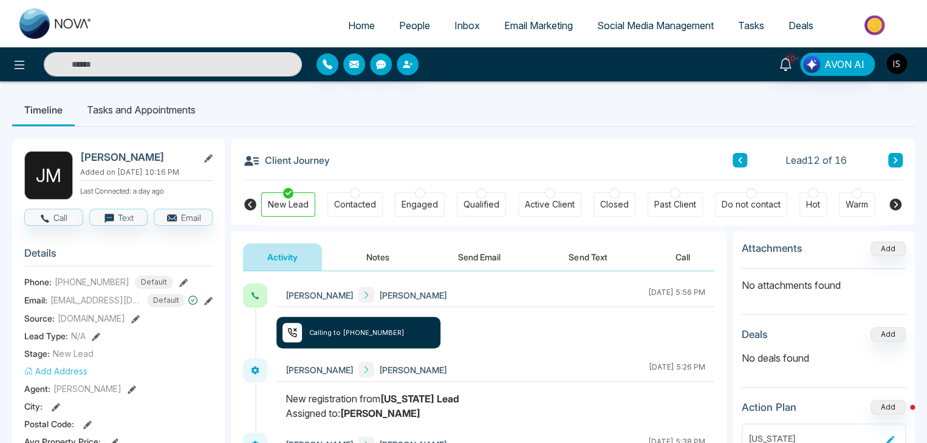
click at [894, 162] on icon at bounding box center [895, 160] width 4 height 6
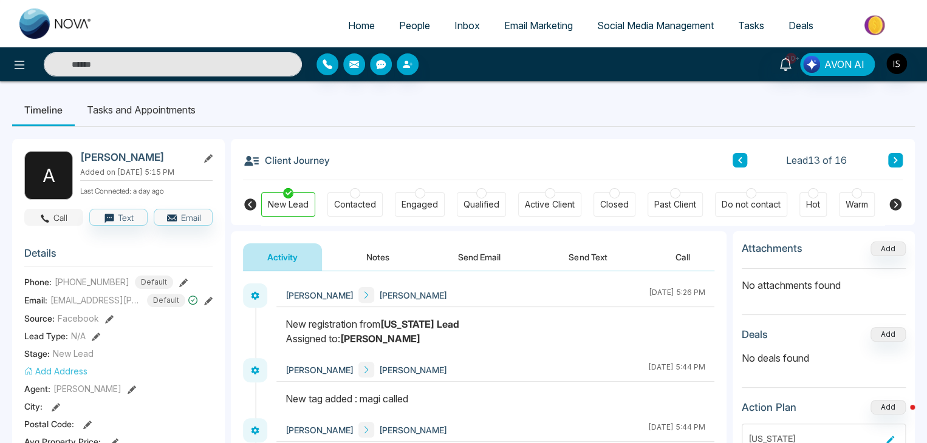
click at [69, 220] on button "Call" at bounding box center [53, 217] width 59 height 17
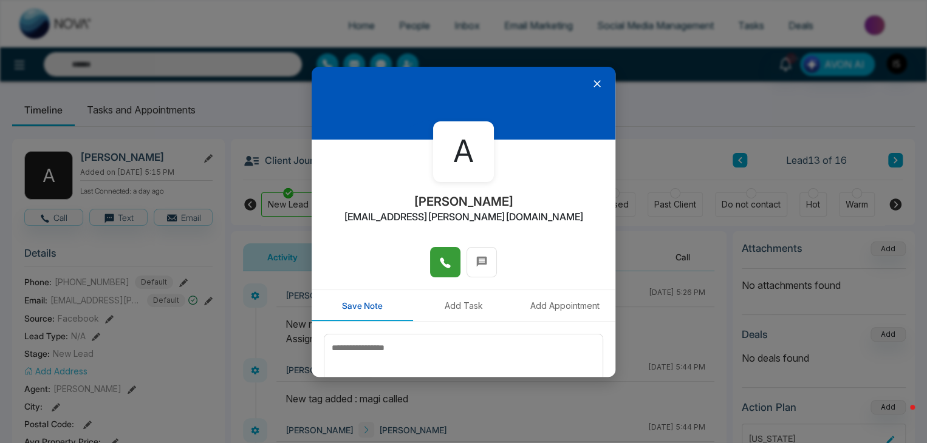
click at [442, 260] on icon at bounding box center [445, 263] width 12 height 12
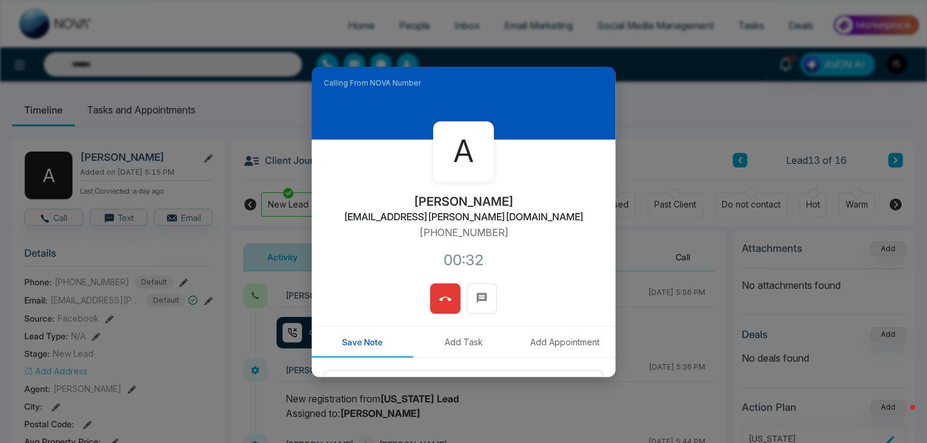
click at [440, 299] on icon at bounding box center [445, 299] width 12 height 12
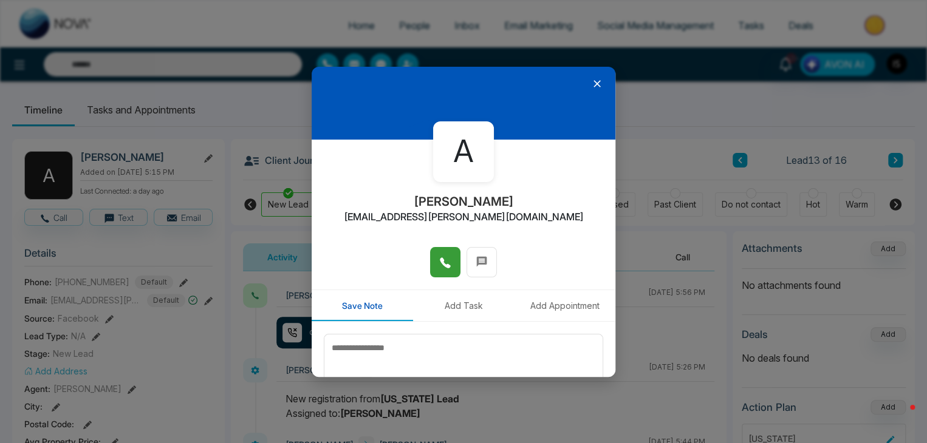
click at [591, 81] on icon at bounding box center [597, 84] width 12 height 12
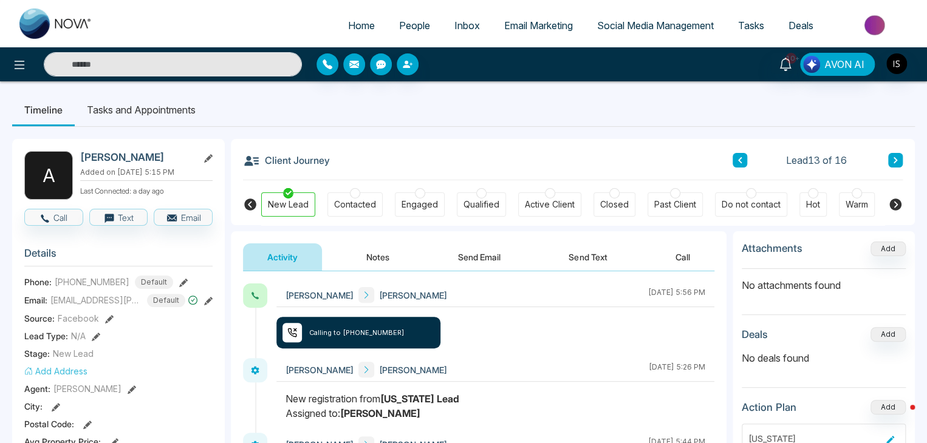
click at [901, 160] on button at bounding box center [895, 160] width 15 height 15
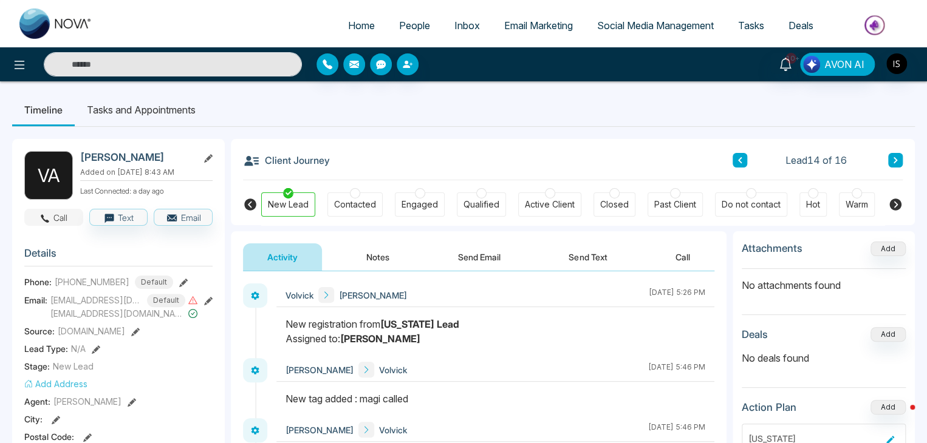
click at [60, 220] on button "Call" at bounding box center [53, 217] width 59 height 17
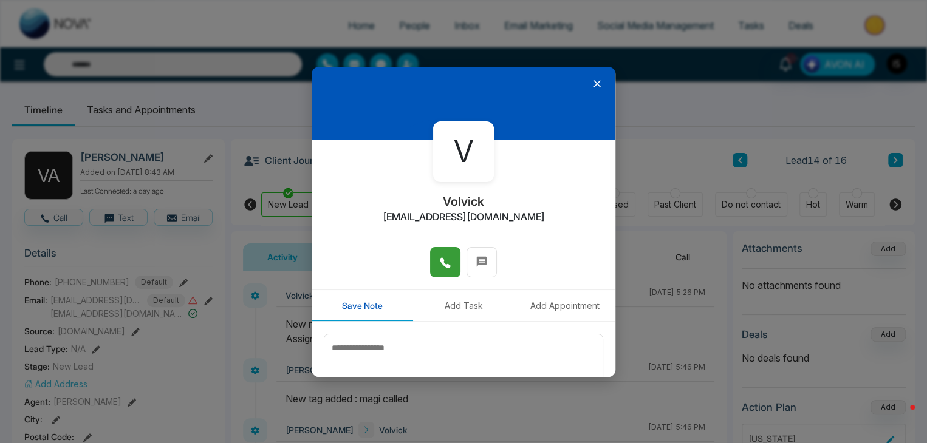
click at [444, 262] on icon at bounding box center [445, 263] width 12 height 12
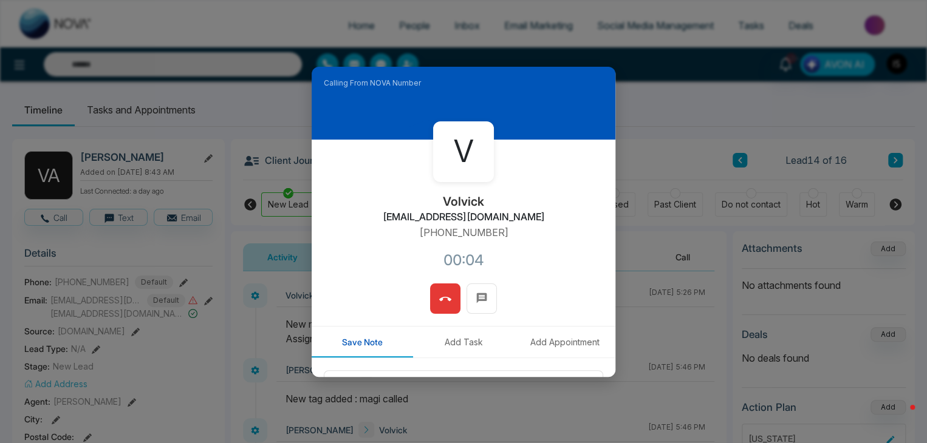
click at [439, 303] on icon at bounding box center [445, 299] width 12 height 12
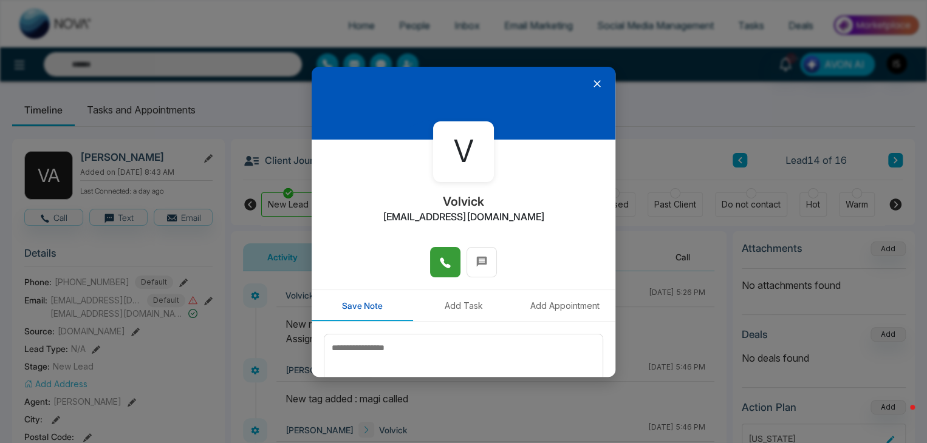
click at [593, 83] on icon at bounding box center [596, 83] width 7 height 7
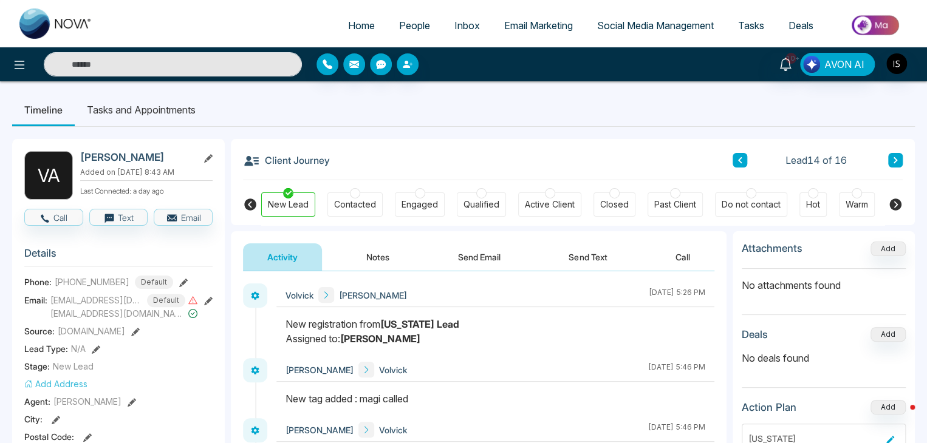
click at [898, 159] on button at bounding box center [895, 160] width 15 height 15
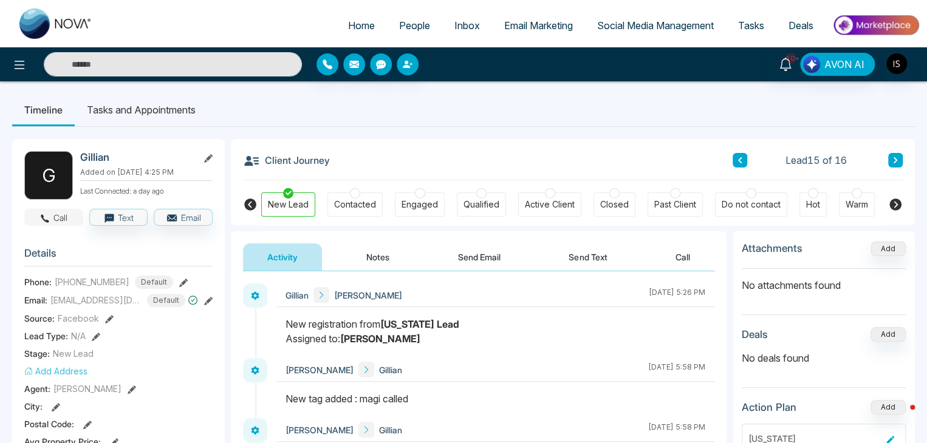
click at [56, 217] on button "Call" at bounding box center [53, 217] width 59 height 17
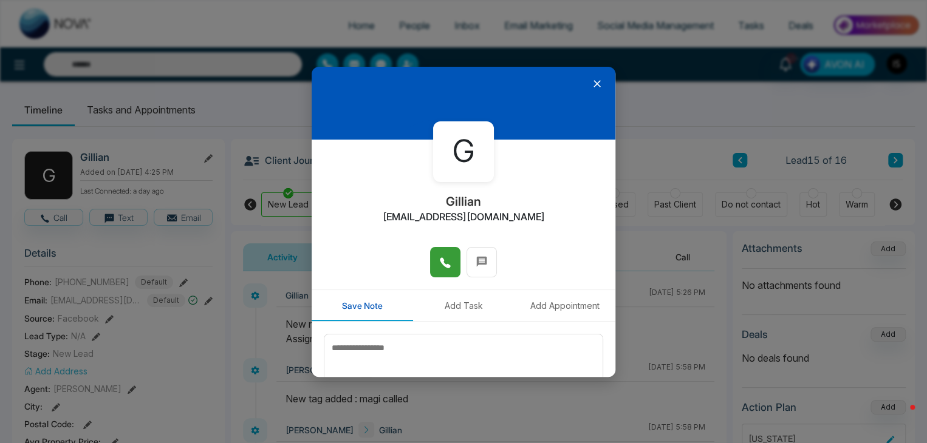
click at [439, 262] on icon at bounding box center [445, 263] width 12 height 12
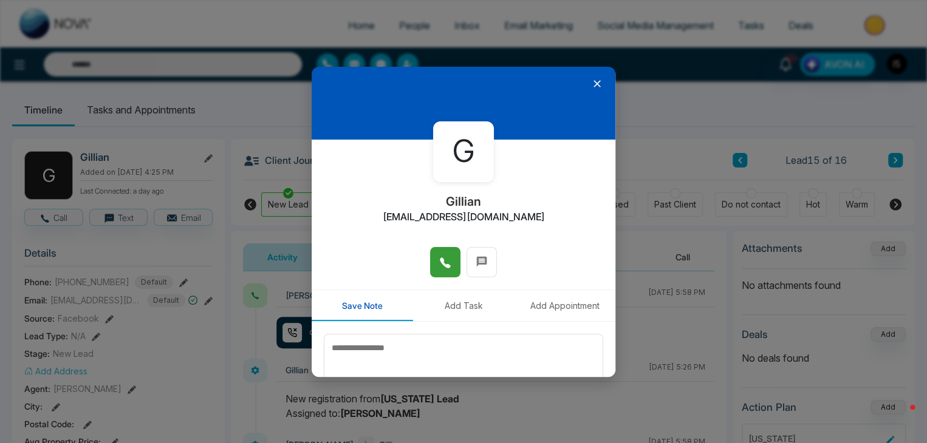
click at [593, 84] on icon at bounding box center [596, 83] width 7 height 7
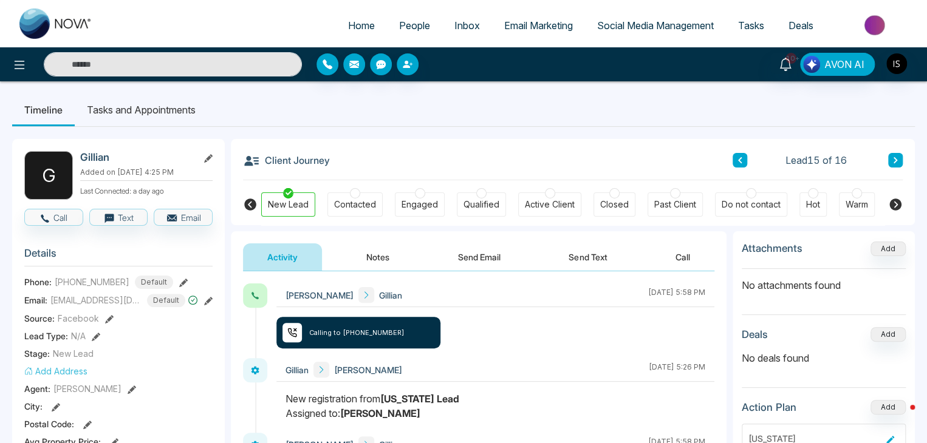
click at [897, 160] on icon at bounding box center [895, 160] width 6 height 7
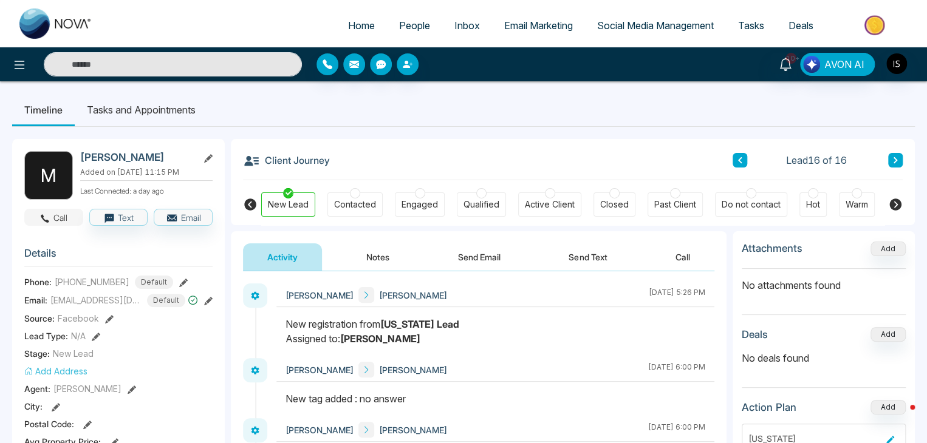
click at [58, 221] on button "Call" at bounding box center [53, 217] width 59 height 17
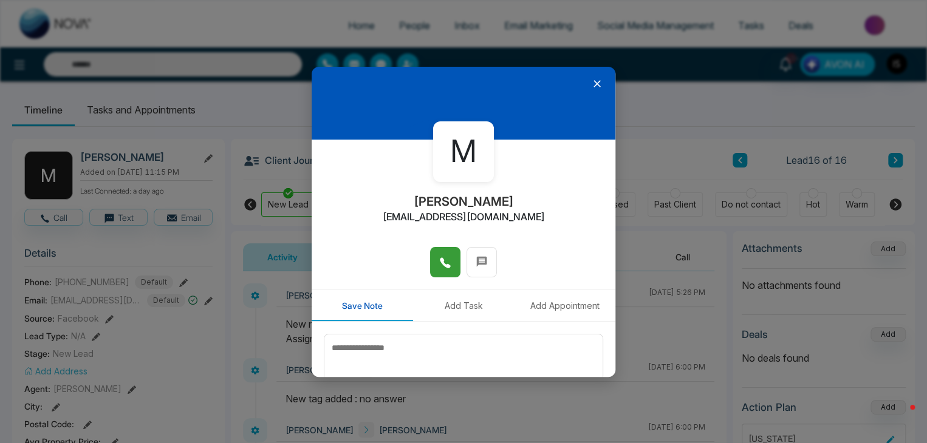
click at [439, 265] on icon at bounding box center [445, 263] width 12 height 12
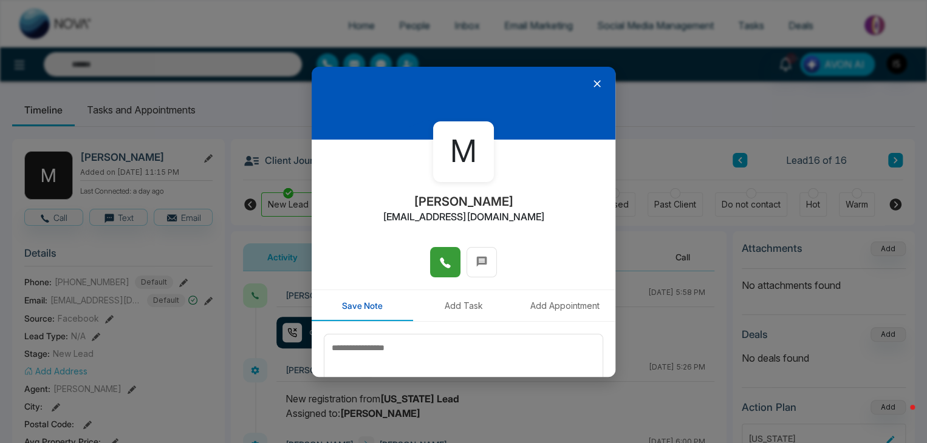
click at [591, 86] on icon at bounding box center [597, 84] width 12 height 12
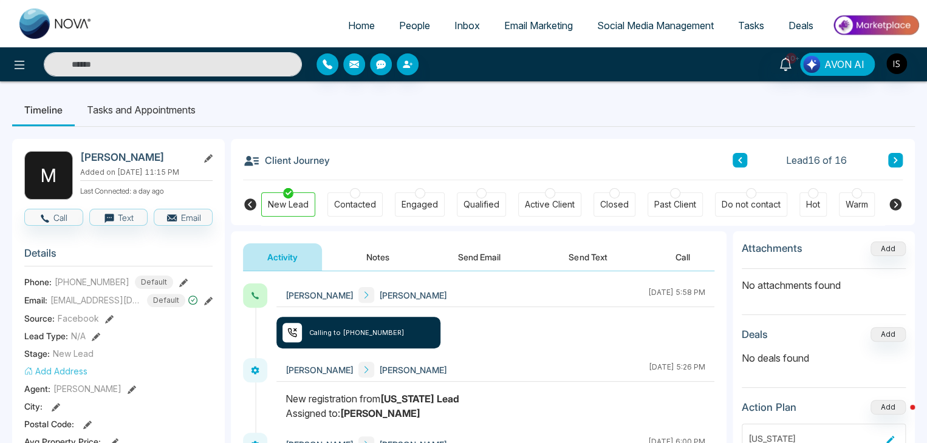
click at [336, 27] on link "Home" at bounding box center [361, 25] width 51 height 23
select select "*"
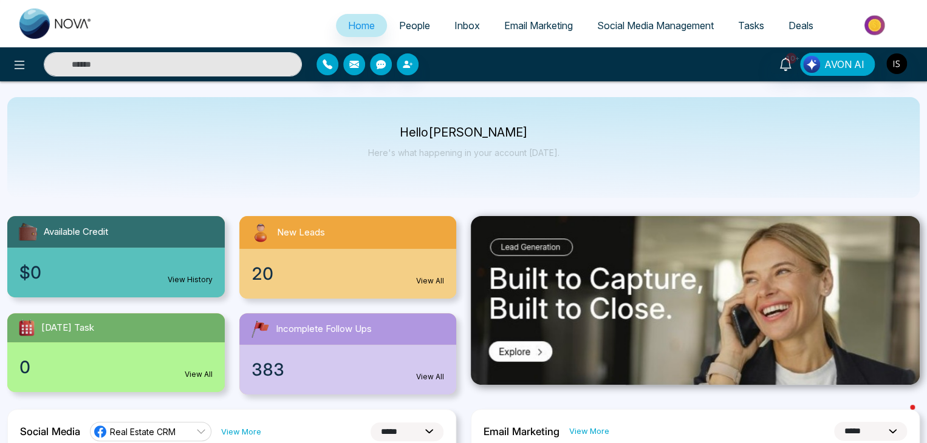
click at [427, 27] on link "People" at bounding box center [414, 25] width 55 height 23
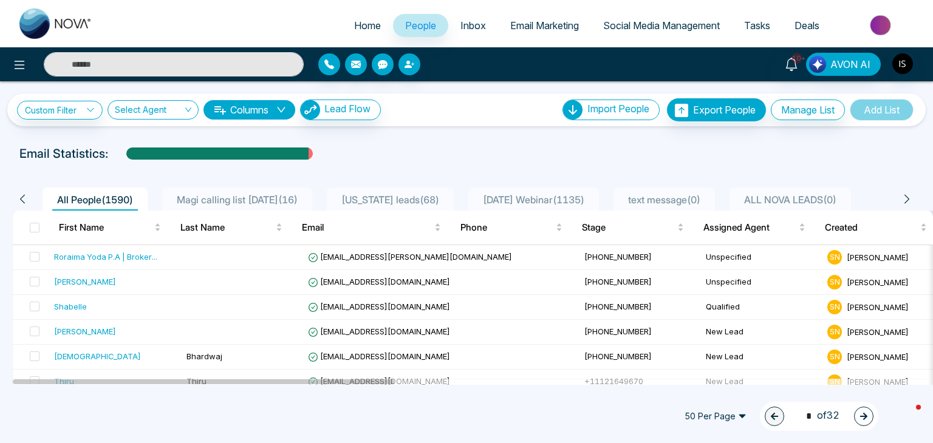
click at [288, 203] on span "Magi calling list 21st August ( 16 )" at bounding box center [237, 200] width 131 height 12
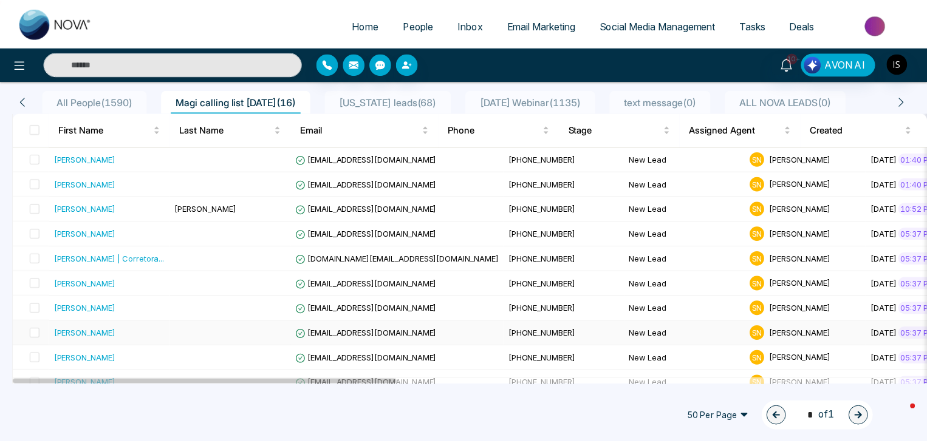
scroll to position [284, 0]
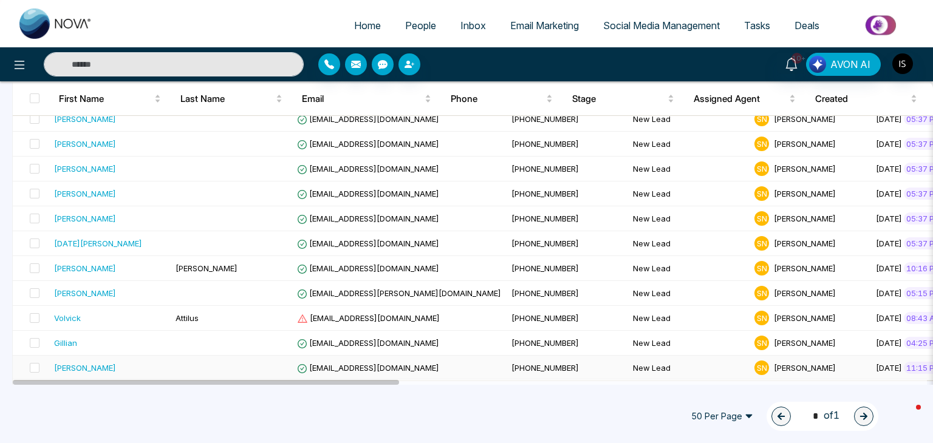
click at [339, 363] on span "[EMAIL_ADDRESS][DOMAIN_NAME]" at bounding box center [368, 368] width 142 height 10
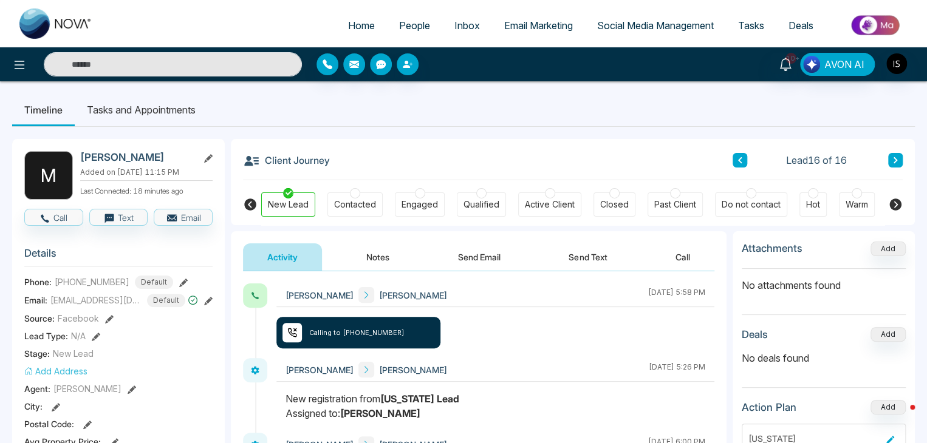
click at [91, 281] on span "[PHONE_NUMBER]" at bounding box center [92, 282] width 75 height 13
copy span "17862477658"
click at [745, 163] on button at bounding box center [739, 160] width 15 height 15
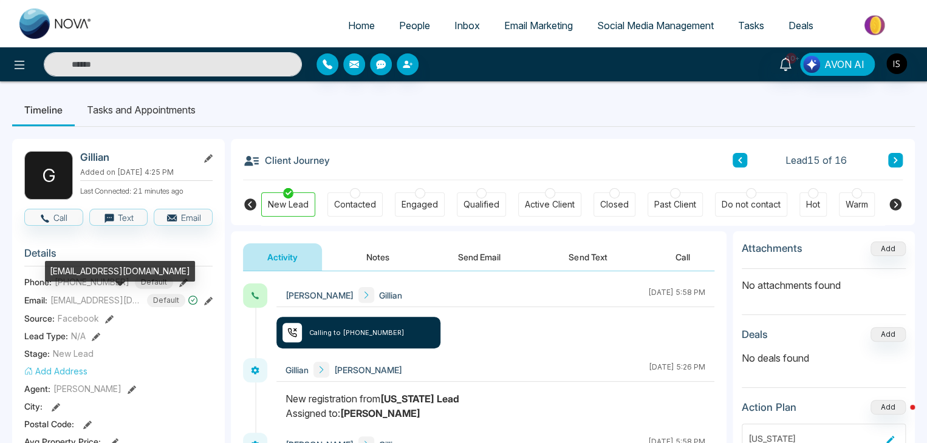
click at [86, 277] on div "[EMAIL_ADDRESS][DOMAIN_NAME]" at bounding box center [120, 271] width 150 height 21
click at [100, 284] on div "[EMAIL_ADDRESS][DOMAIN_NAME]" at bounding box center [120, 275] width 150 height 29
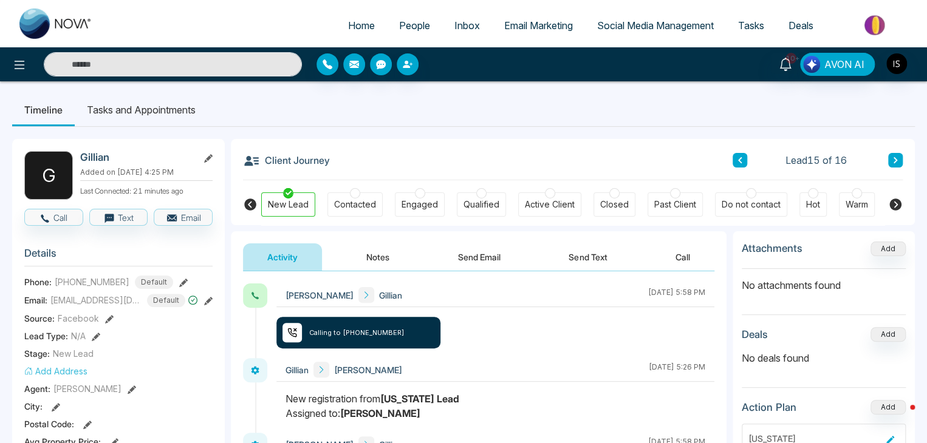
click at [65, 279] on span "[PHONE_NUMBER]" at bounding box center [92, 282] width 75 height 13
copy span "[PHONE_NUMBER]"
click at [737, 160] on icon at bounding box center [739, 160] width 6 height 7
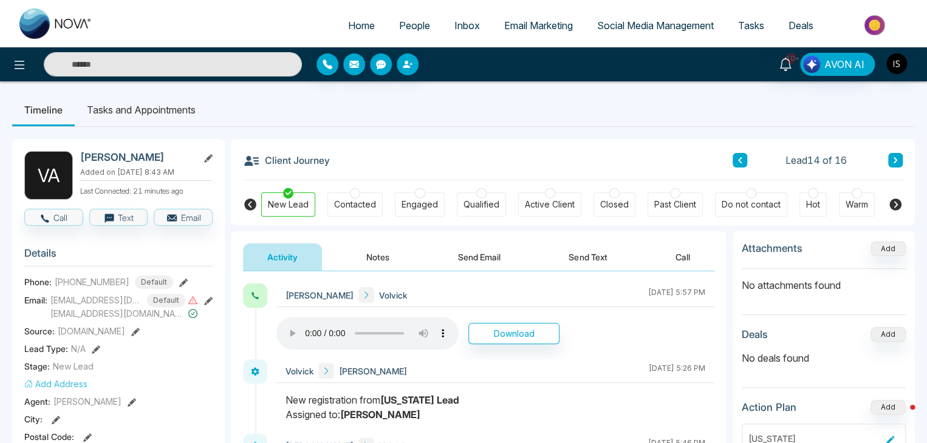
click at [84, 285] on span "[PHONE_NUMBER]" at bounding box center [92, 282] width 75 height 13
copy span "[PHONE_NUMBER]"
click at [741, 156] on button at bounding box center [739, 160] width 15 height 15
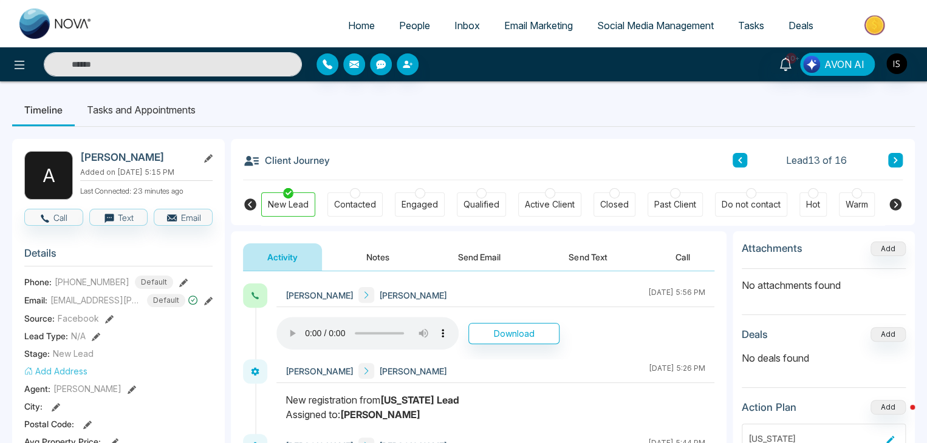
click at [78, 283] on span "[PHONE_NUMBER]" at bounding box center [92, 282] width 75 height 13
copy span "17866089650"
click at [743, 160] on button at bounding box center [739, 160] width 15 height 15
click at [86, 281] on span "[PHONE_NUMBER]" at bounding box center [92, 282] width 75 height 13
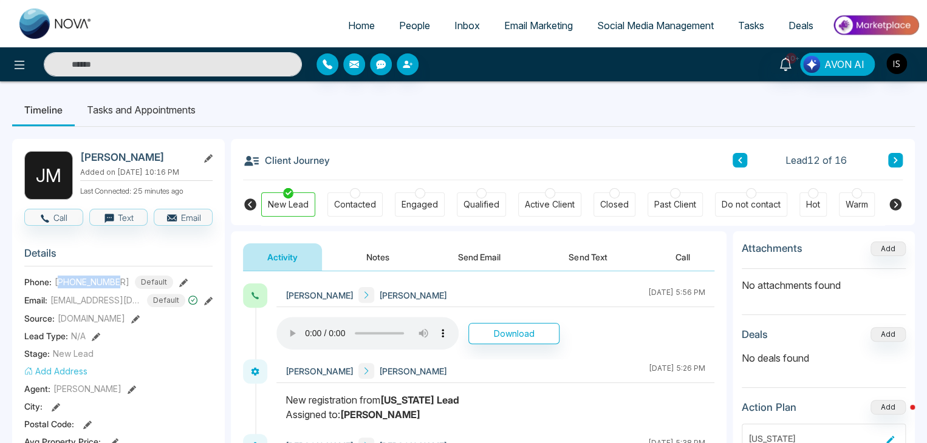
click at [86, 281] on span "[PHONE_NUMBER]" at bounding box center [92, 282] width 75 height 13
copy span "19544704000"
click at [741, 162] on icon at bounding box center [739, 160] width 6 height 7
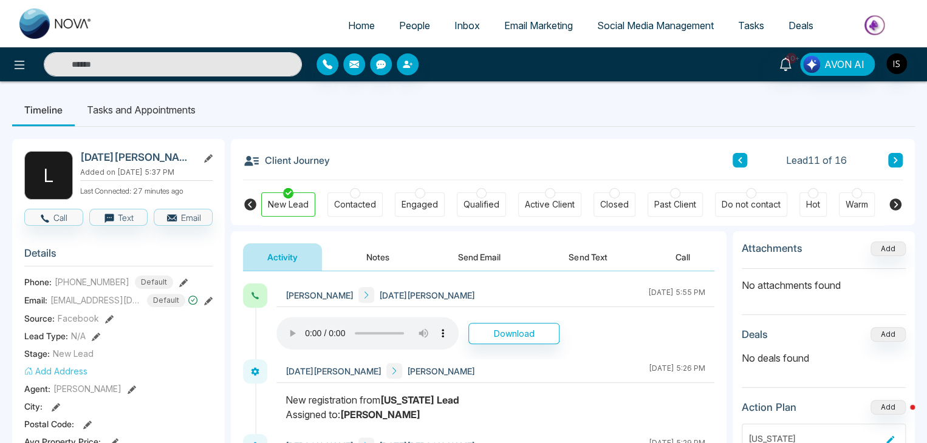
click at [79, 278] on span "[PHONE_NUMBER]" at bounding box center [92, 282] width 75 height 13
copy span "13055604500"
click at [742, 157] on icon at bounding box center [739, 160] width 6 height 7
click at [87, 277] on span "[PHONE_NUMBER]" at bounding box center [92, 282] width 75 height 13
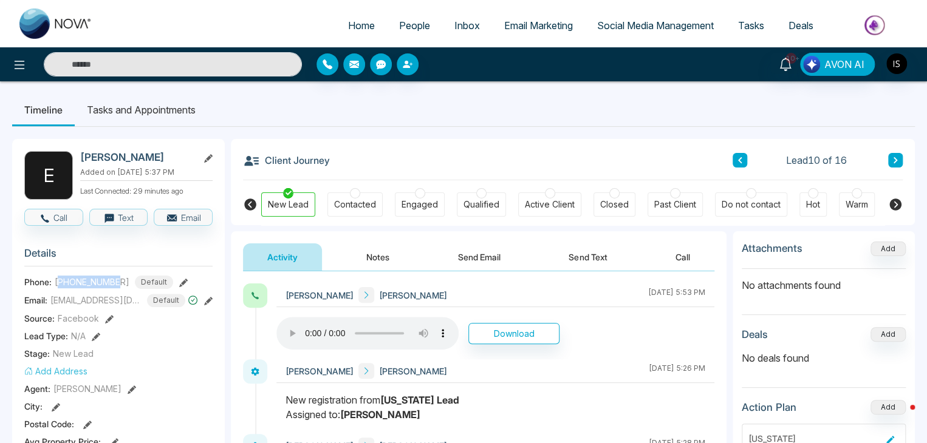
click at [87, 277] on span "[PHONE_NUMBER]" at bounding box center [92, 282] width 75 height 13
copy span "17866146641"
click at [738, 158] on icon at bounding box center [739, 160] width 6 height 7
click at [69, 284] on span "[PHONE_NUMBER]" at bounding box center [92, 282] width 75 height 13
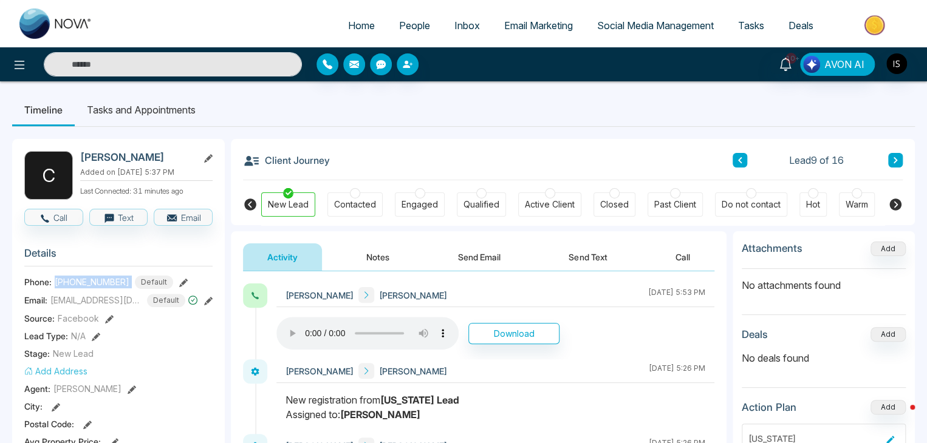
click at [69, 284] on span "[PHONE_NUMBER]" at bounding box center [92, 282] width 75 height 13
copy span "[PHONE_NUMBER]"
click at [738, 163] on icon at bounding box center [739, 160] width 6 height 7
click at [100, 279] on span "[PHONE_NUMBER]" at bounding box center [92, 282] width 75 height 13
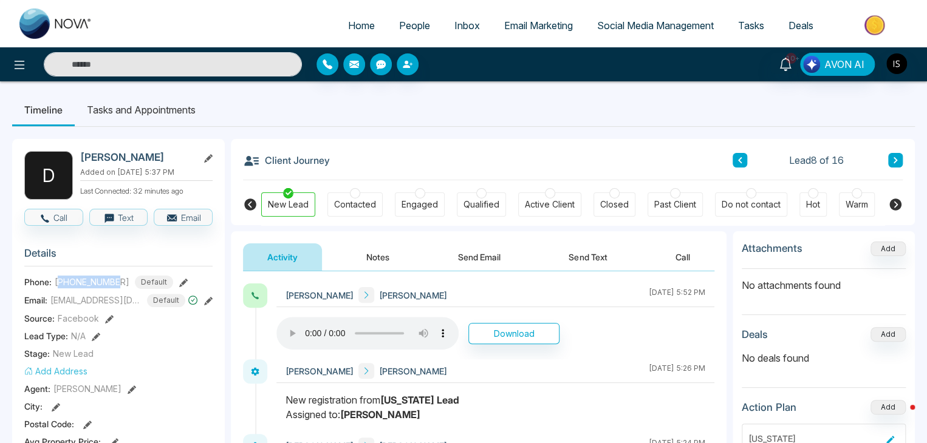
copy span "17863826782"
click at [741, 160] on icon at bounding box center [739, 160] width 6 height 7
click at [107, 280] on span "[PHONE_NUMBER]" at bounding box center [92, 282] width 75 height 13
copy span "13057667212"
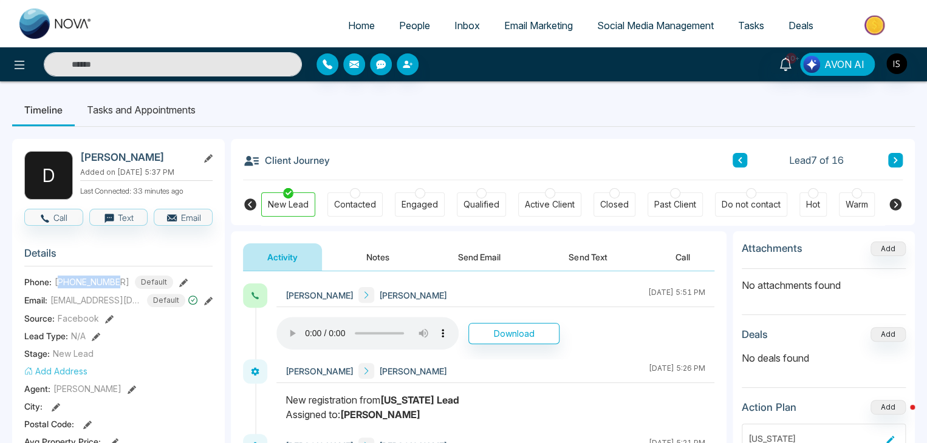
click at [741, 160] on icon at bounding box center [739, 160] width 6 height 7
click at [105, 282] on span "[PHONE_NUMBER]" at bounding box center [92, 282] width 75 height 13
click at [733, 157] on button at bounding box center [739, 160] width 15 height 15
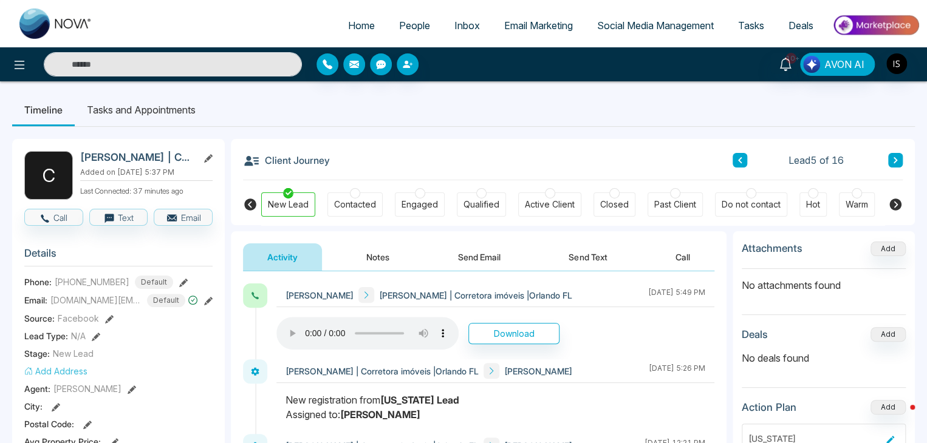
click at [100, 282] on span "[PHONE_NUMBER]" at bounding box center [92, 282] width 75 height 13
click at [732, 158] on button at bounding box center [739, 160] width 15 height 15
click at [102, 281] on span "[PHONE_NUMBER]" at bounding box center [92, 282] width 75 height 13
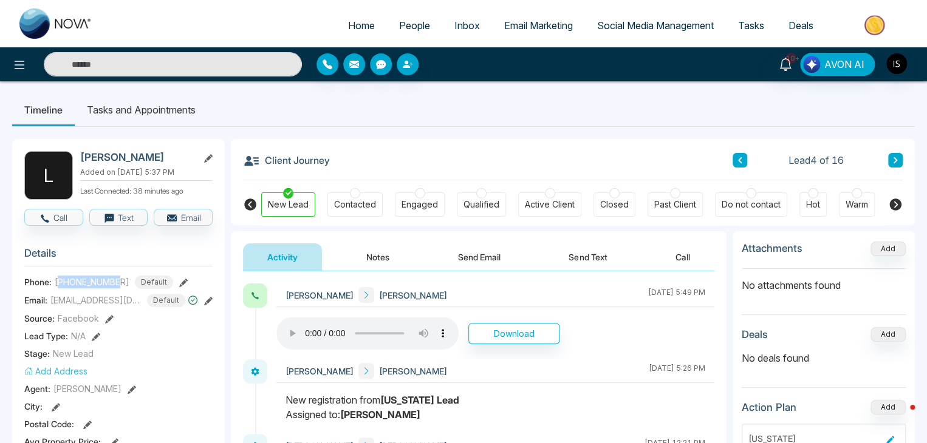
click at [102, 281] on span "[PHONE_NUMBER]" at bounding box center [92, 282] width 75 height 13
click at [743, 156] on button at bounding box center [739, 160] width 15 height 15
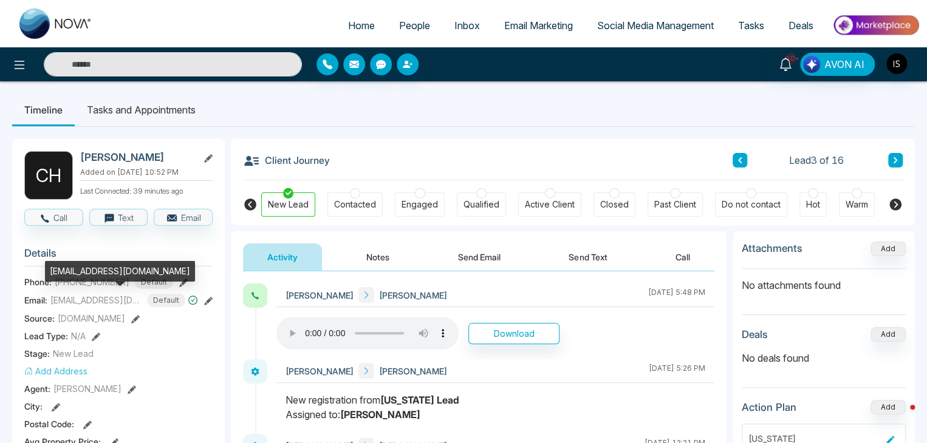
click at [79, 284] on div "[EMAIL_ADDRESS][DOMAIN_NAME]" at bounding box center [120, 275] width 150 height 29
click at [95, 304] on span "[EMAIL_ADDRESS][DOMAIN_NAME]" at bounding box center [95, 300] width 91 height 13
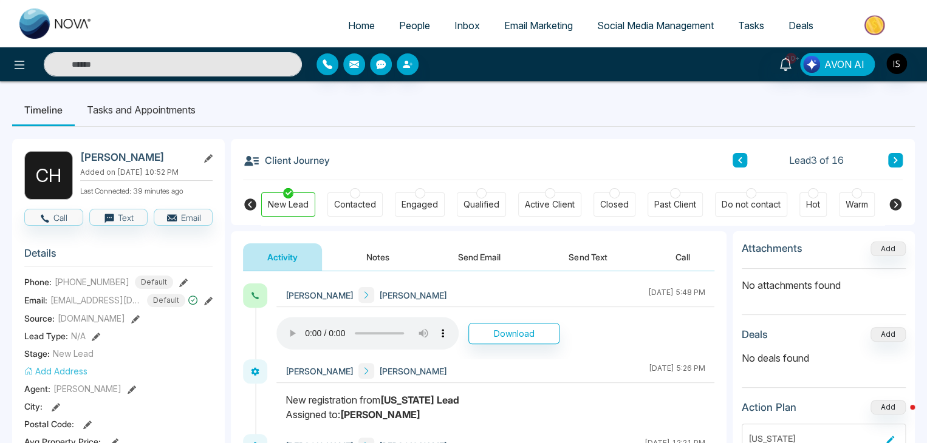
click at [70, 277] on span "[PHONE_NUMBER]" at bounding box center [92, 282] width 75 height 13
